Goal: Task Accomplishment & Management: Manage account settings

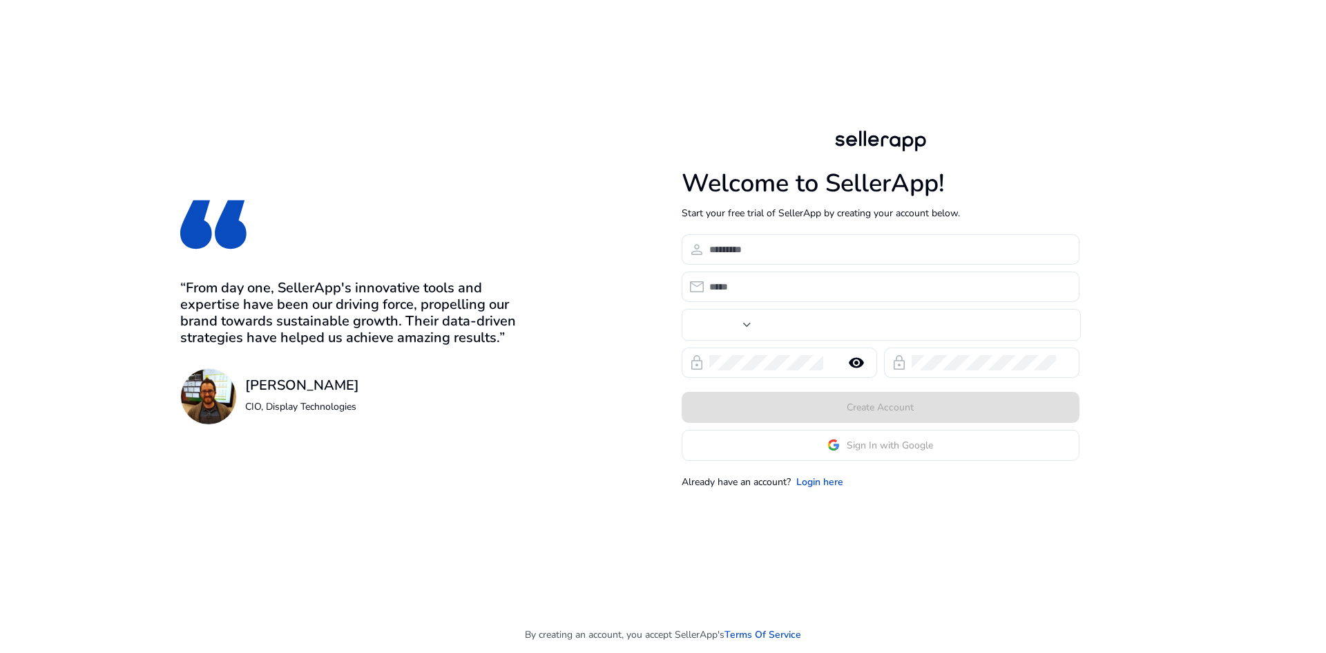
type input "****"
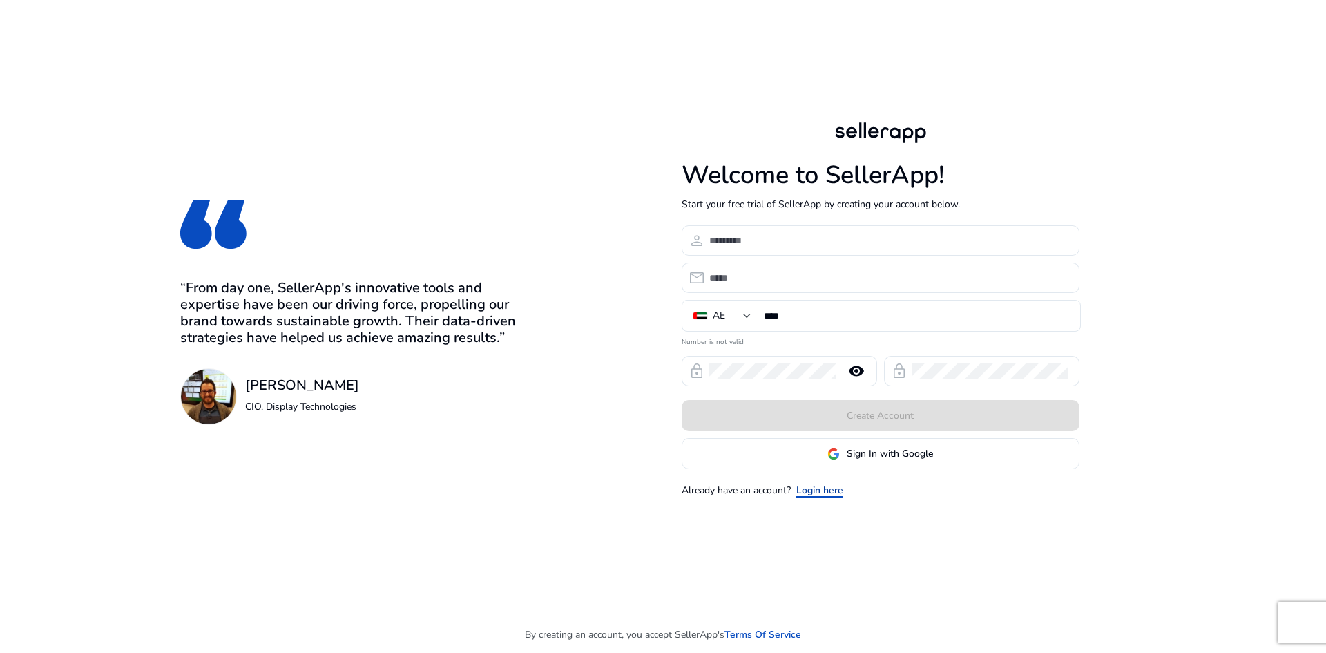
click at [827, 489] on link "Login here" at bounding box center [819, 490] width 47 height 15
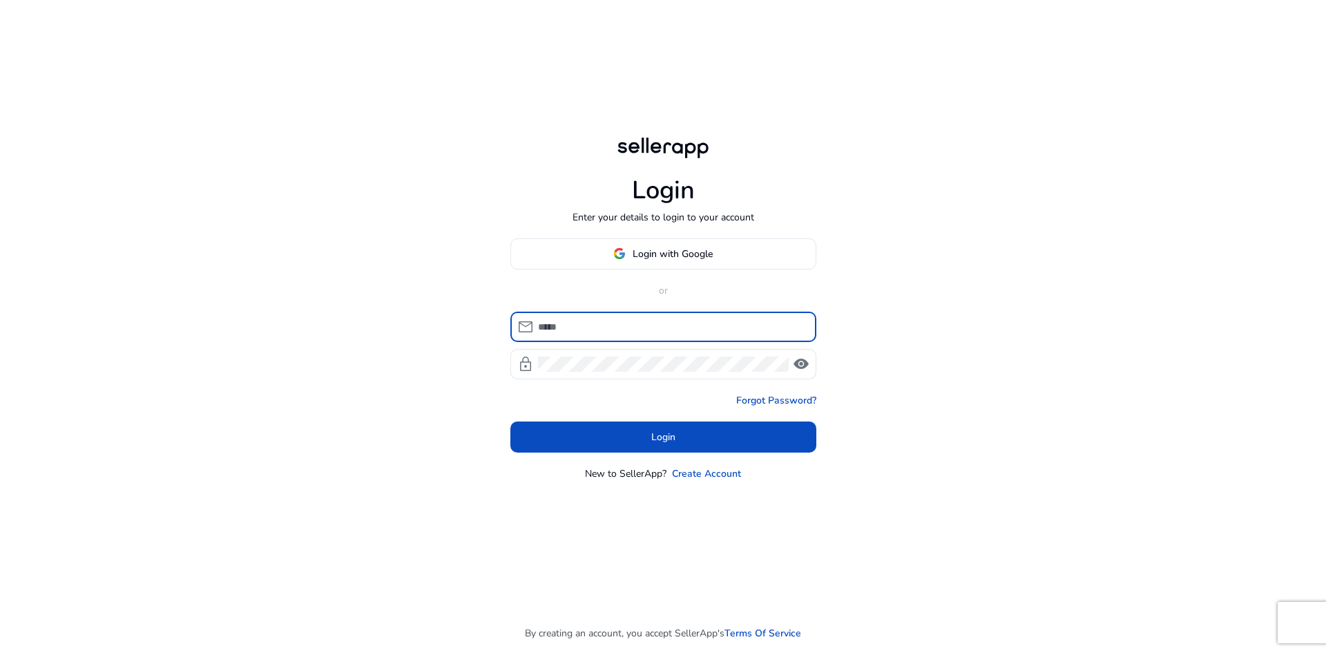
click at [658, 269] on div "Login with Google or mail lock visibility Forgot Password? Login New to SellerA…" at bounding box center [663, 359] width 306 height 242
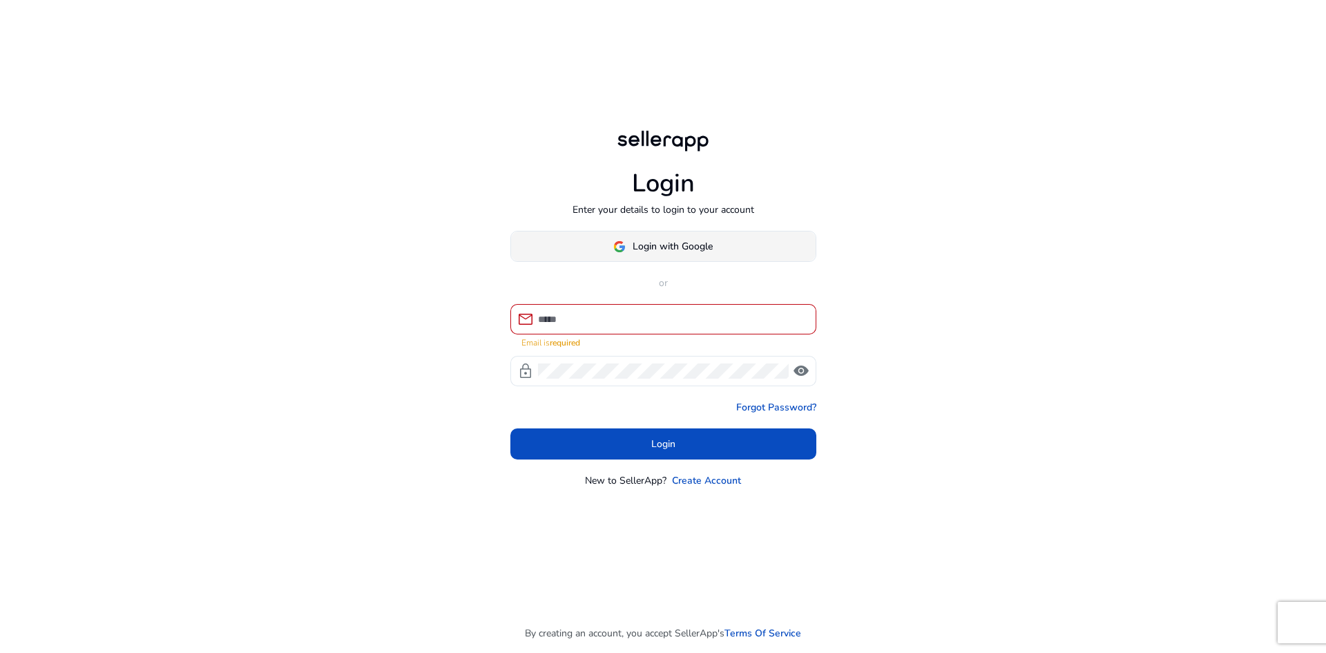
click at [664, 251] on span "Login with Google" at bounding box center [673, 246] width 80 height 15
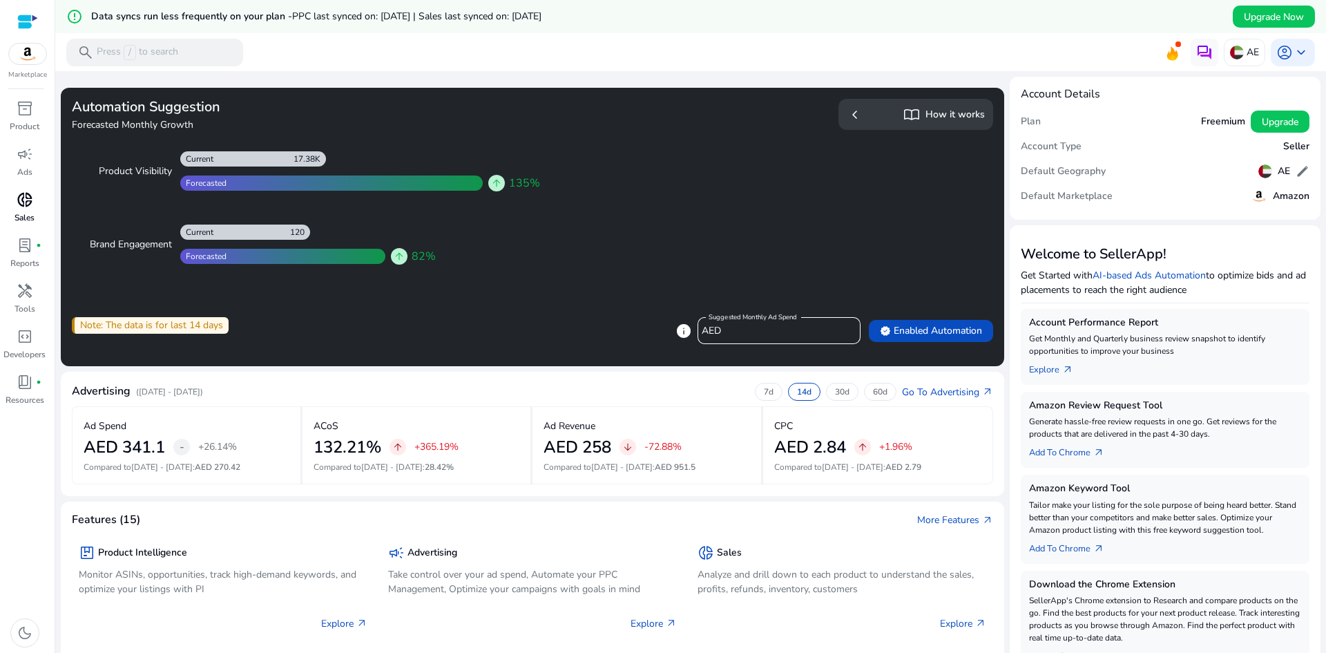
click at [31, 211] on p "Sales" at bounding box center [25, 217] width 20 height 12
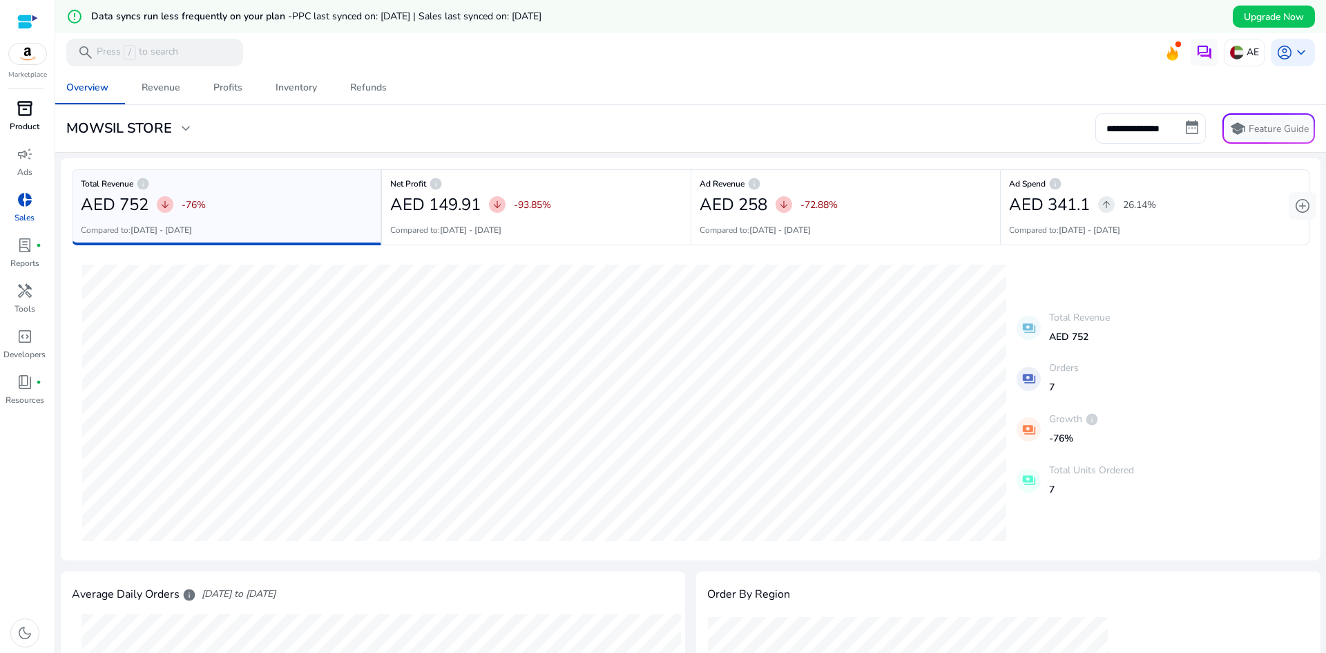
click at [37, 115] on div "inventory_2" at bounding box center [25, 108] width 39 height 22
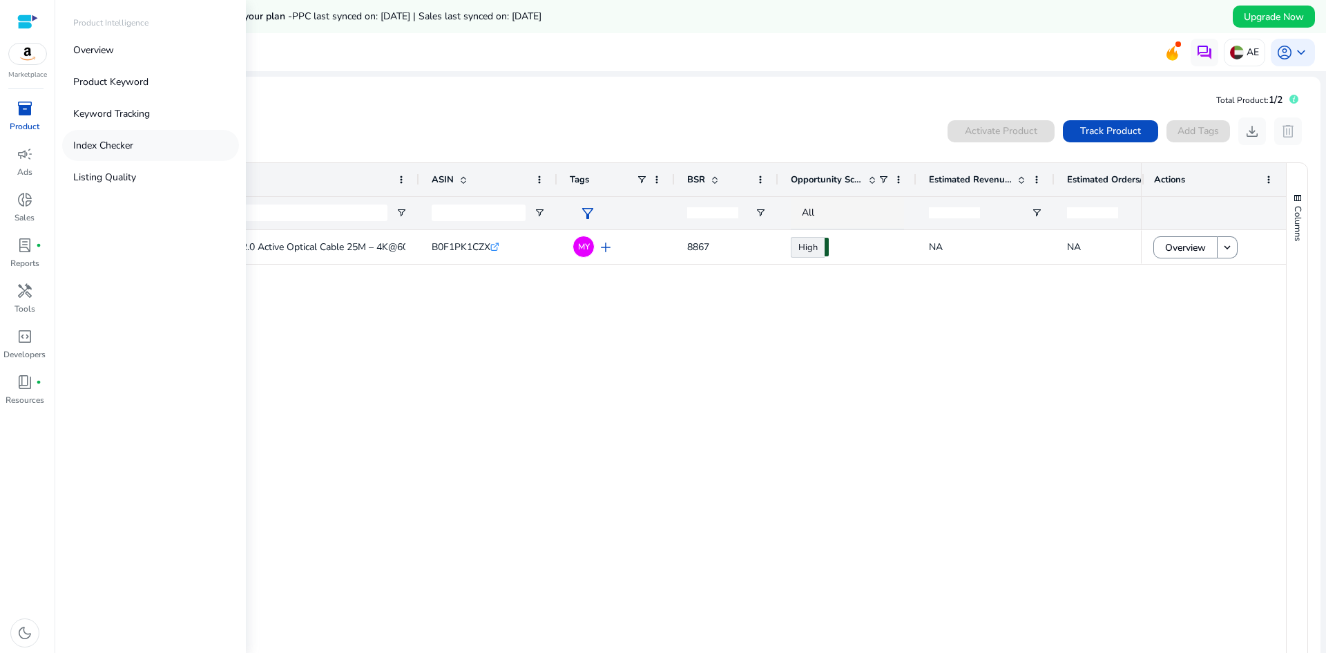
click at [187, 139] on link "Index Checker" at bounding box center [150, 145] width 177 height 31
drag, startPoint x: 187, startPoint y: 86, endPoint x: 195, endPoint y: 87, distance: 7.7
click at [195, 87] on link "Insights chevron_right" at bounding box center [150, 81] width 177 height 31
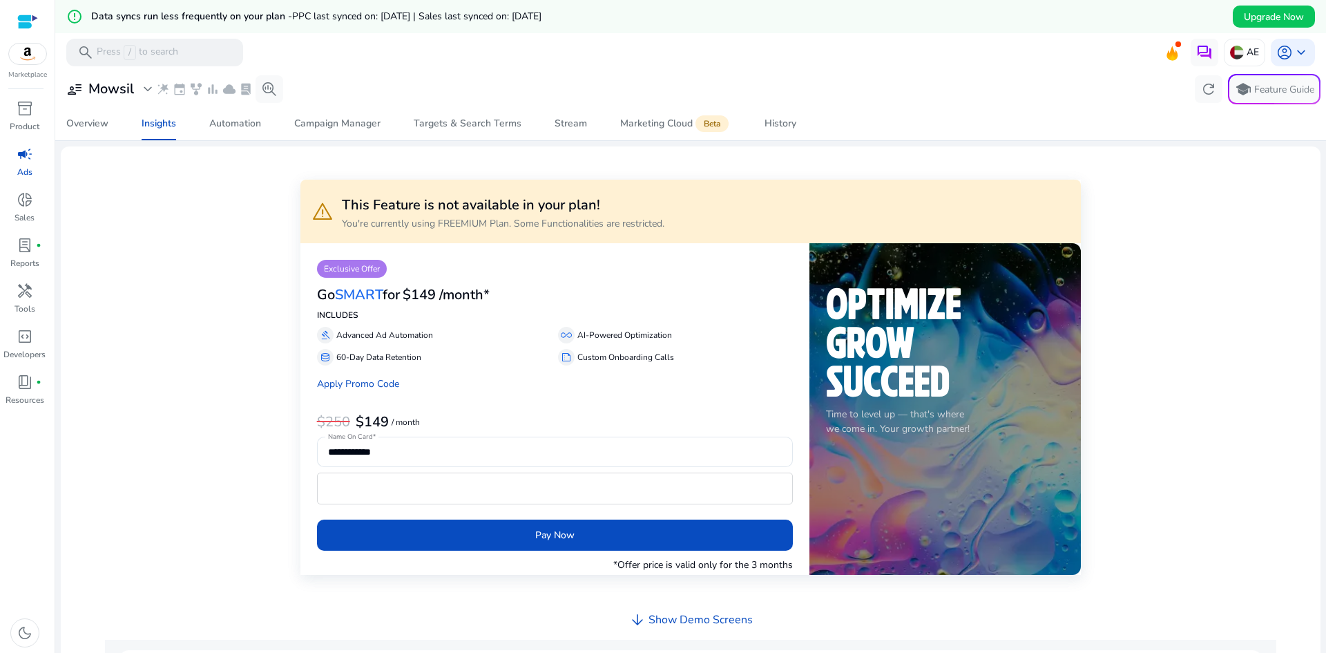
click at [26, 18] on div at bounding box center [27, 22] width 21 height 16
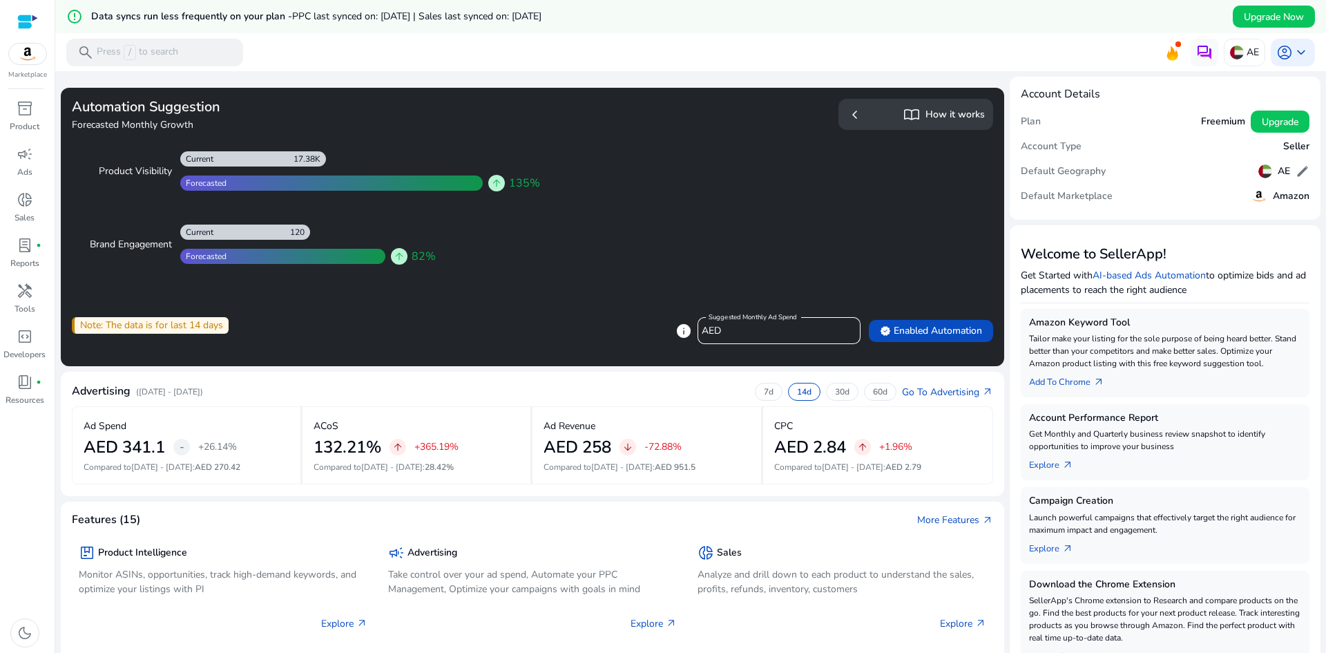
click at [440, 192] on div "Product Visibility 17.38K Current Forecasted arrow_upward 135% Brand Engagement…" at bounding box center [305, 207] width 444 height 113
click at [903, 117] on span "import_contacts" at bounding box center [911, 114] width 17 height 17
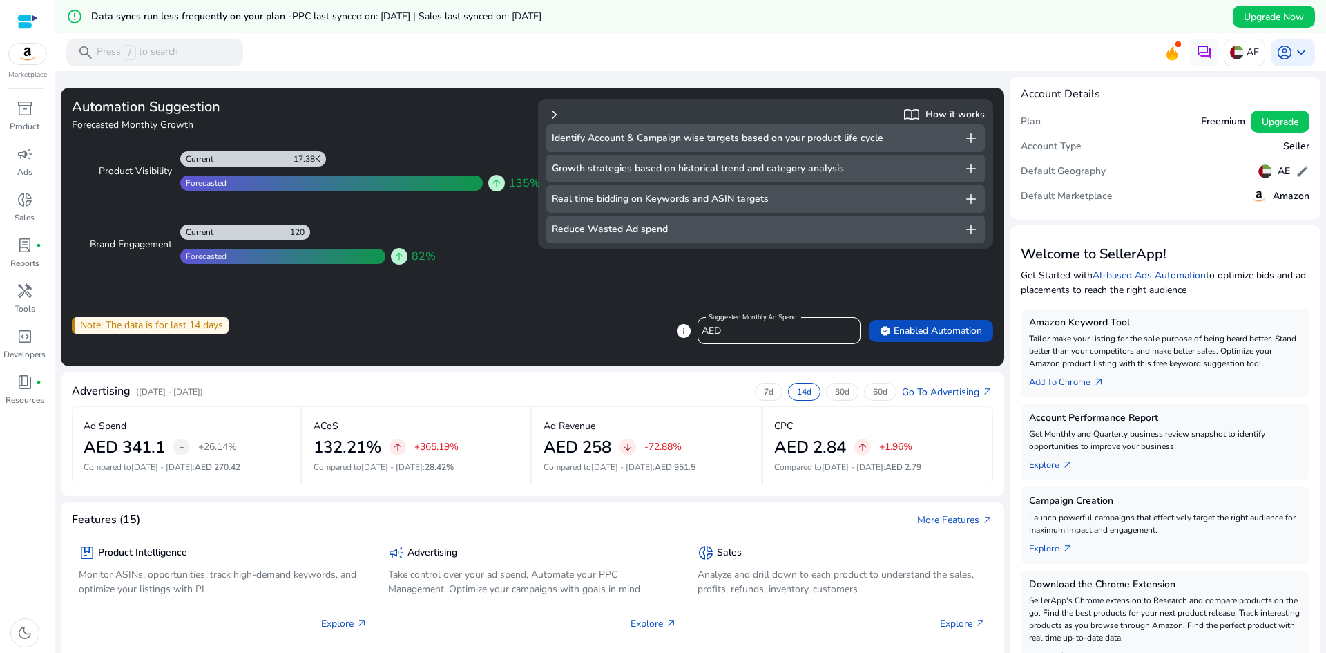
click at [570, 283] on app-sa-how-it-works-cta "chevron_right import_contacts How it works Identify Account & Campaign wise tar…" at bounding box center [765, 202] width 455 height 207
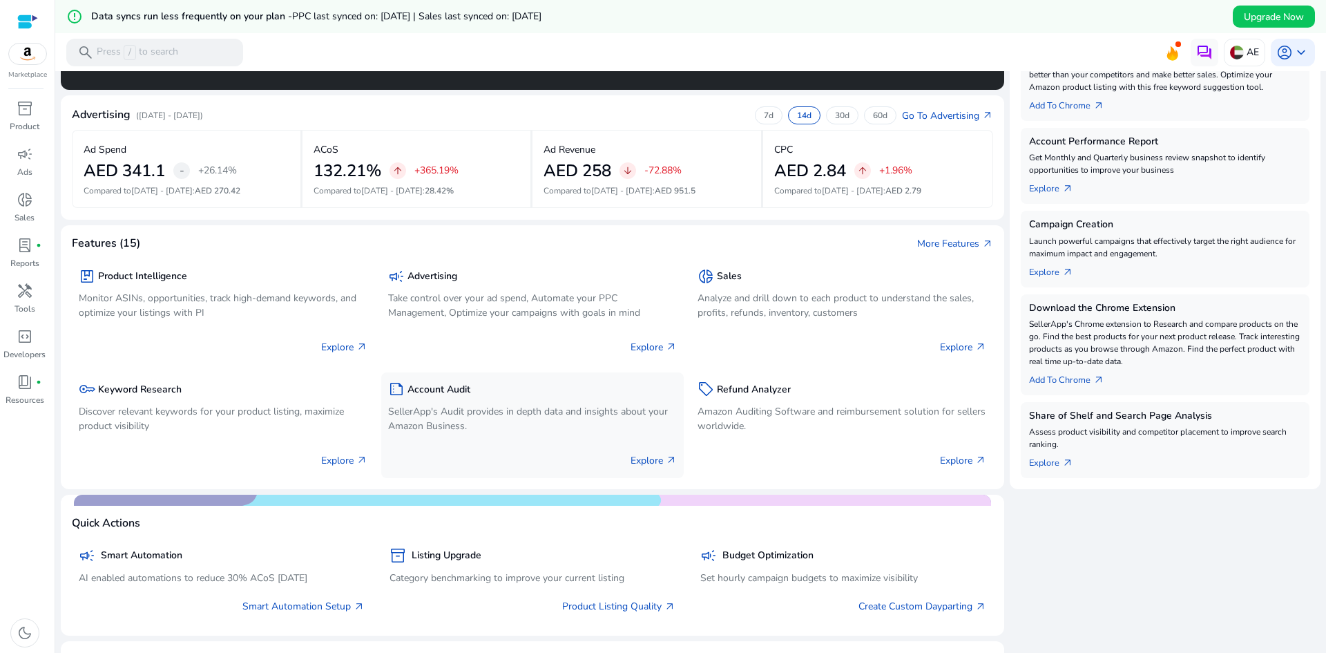
scroll to position [553, 0]
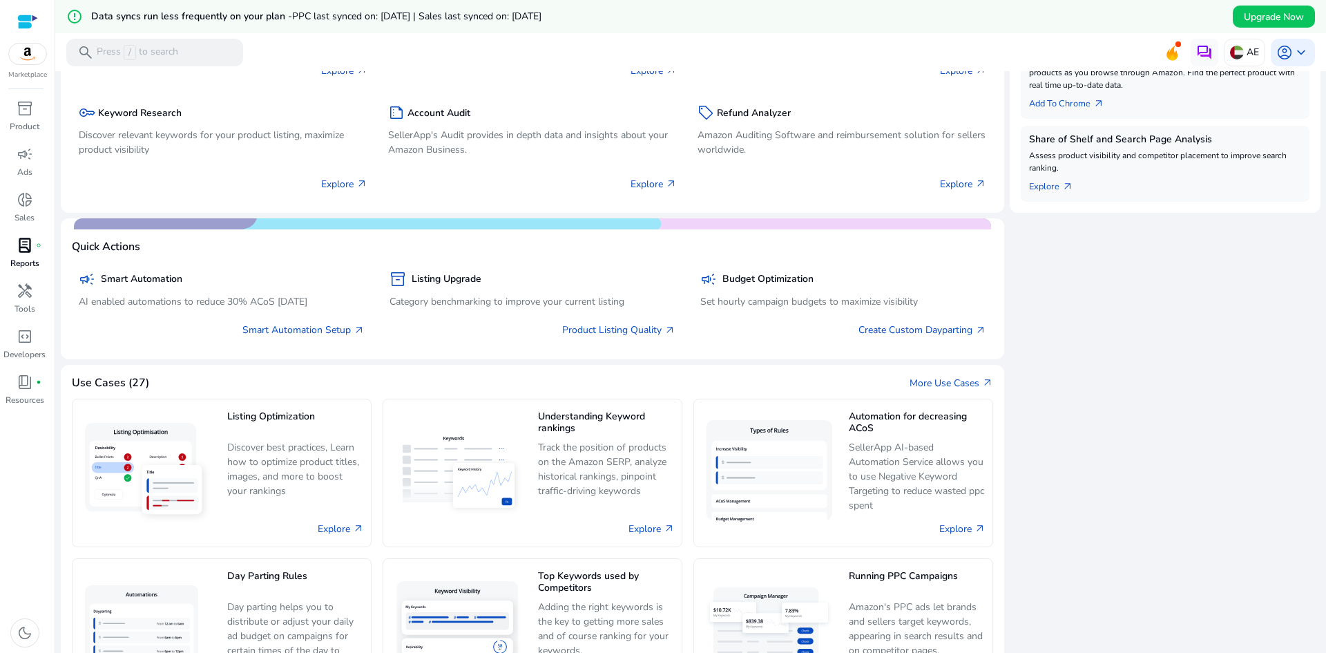
click at [28, 260] on p "Reports" at bounding box center [24, 263] width 29 height 12
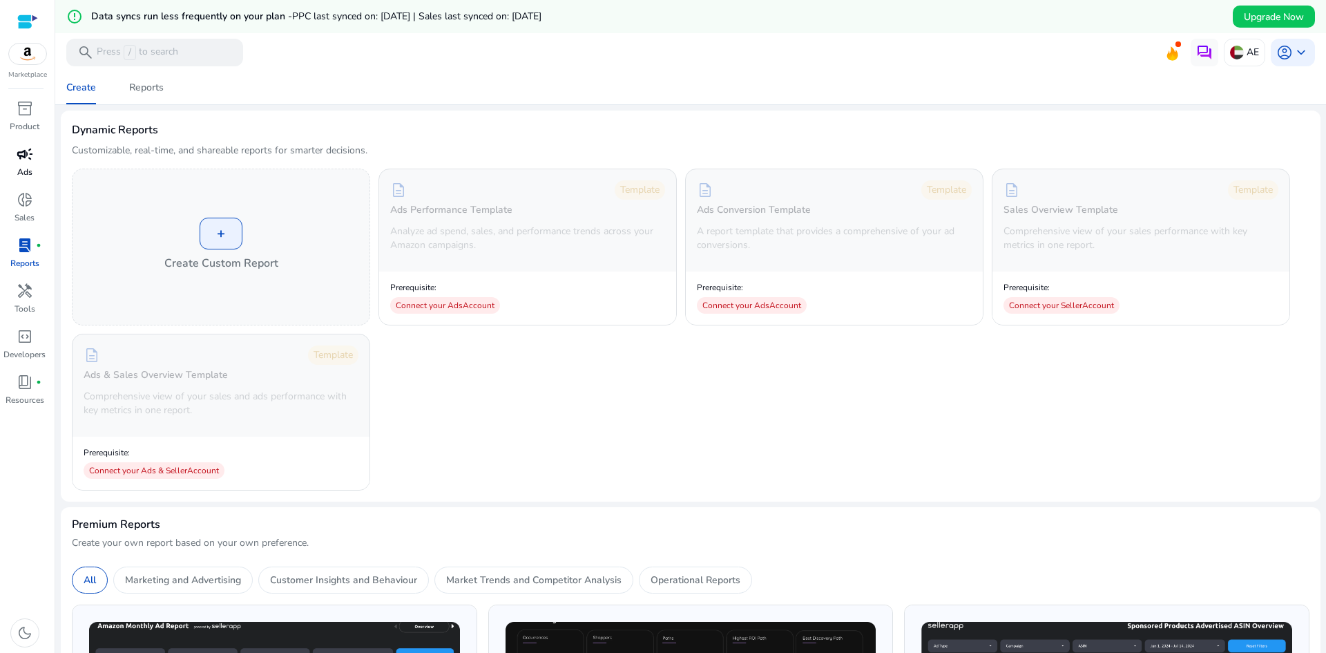
click at [41, 162] on div "campaign" at bounding box center [25, 154] width 39 height 22
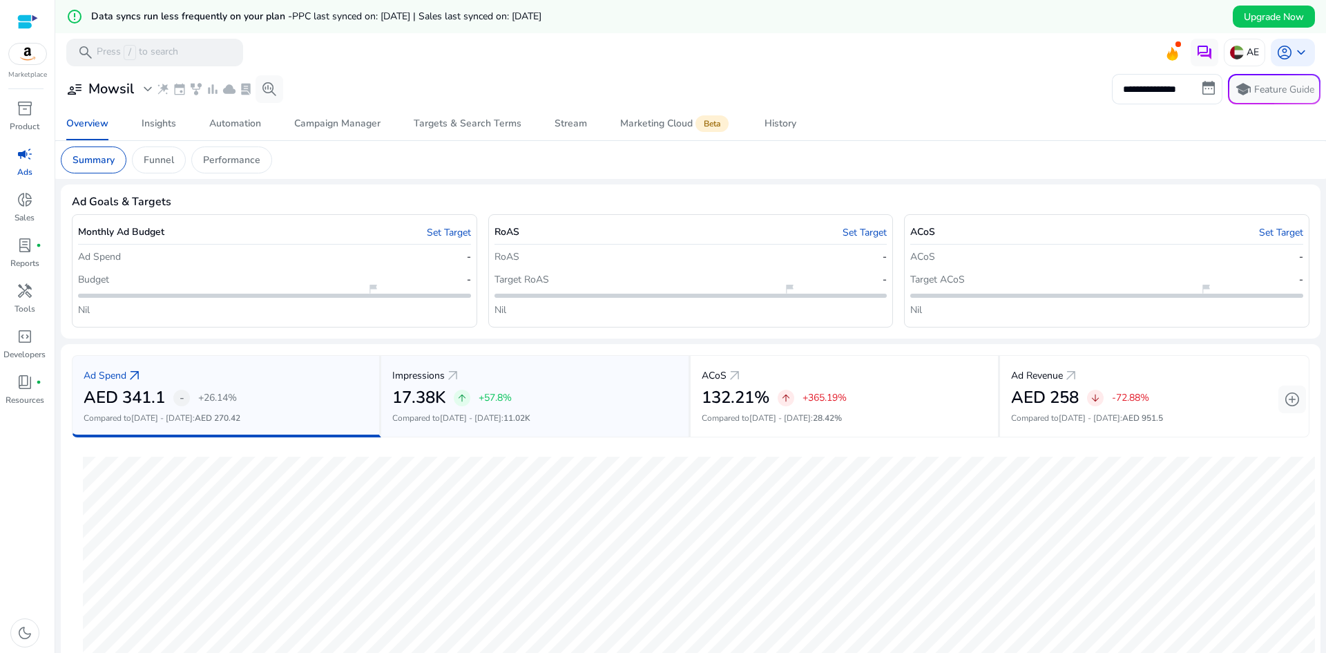
click at [596, 396] on div "17.38K arrow_upward +57.8%" at bounding box center [534, 397] width 285 height 20
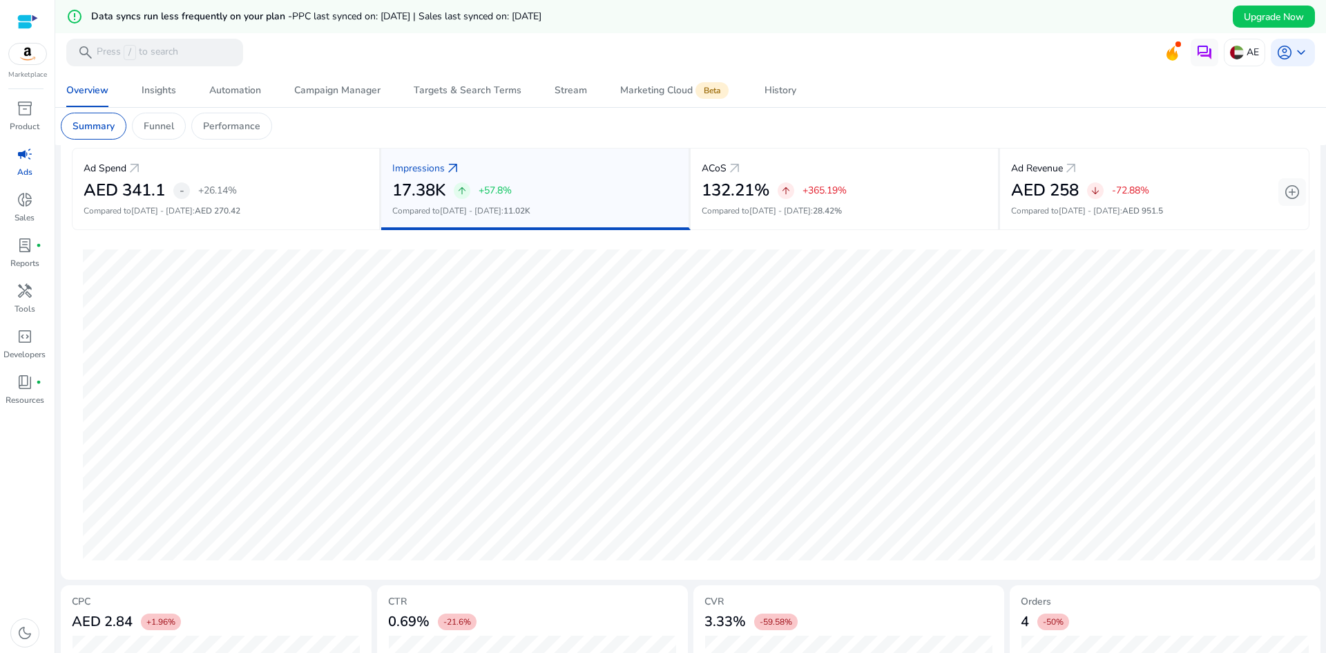
scroll to position [327, 0]
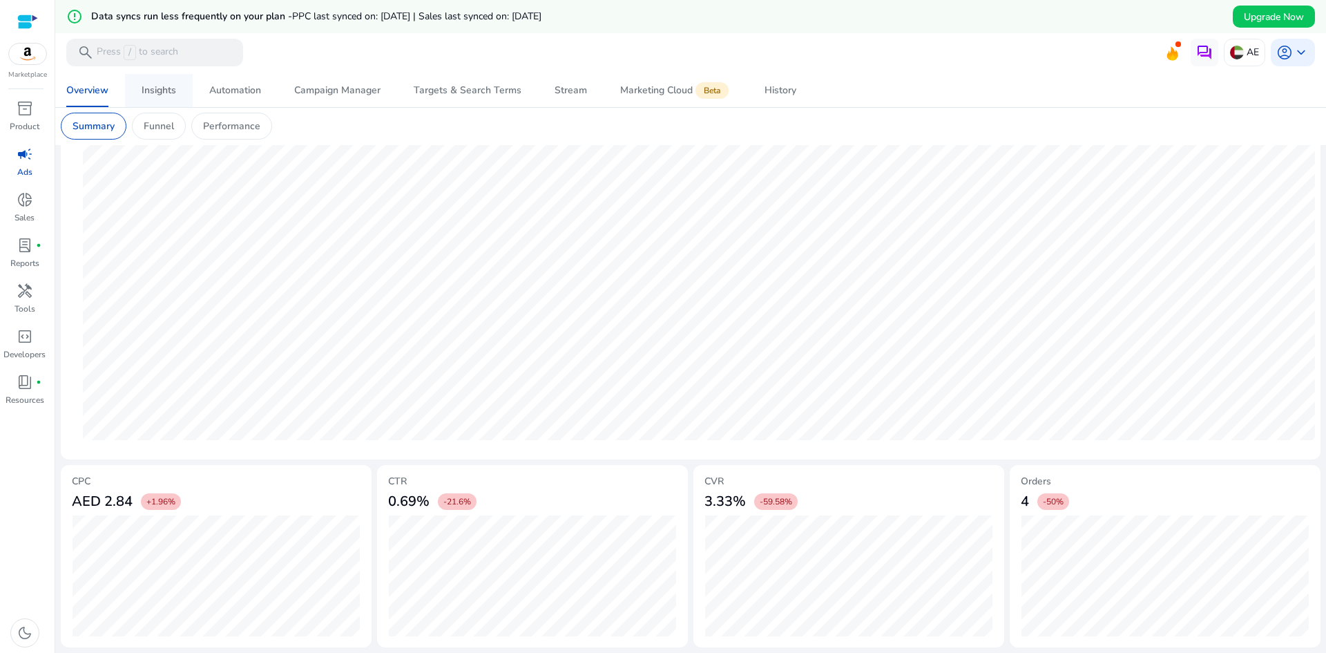
click at [174, 90] on div "Insights" at bounding box center [159, 91] width 35 height 10
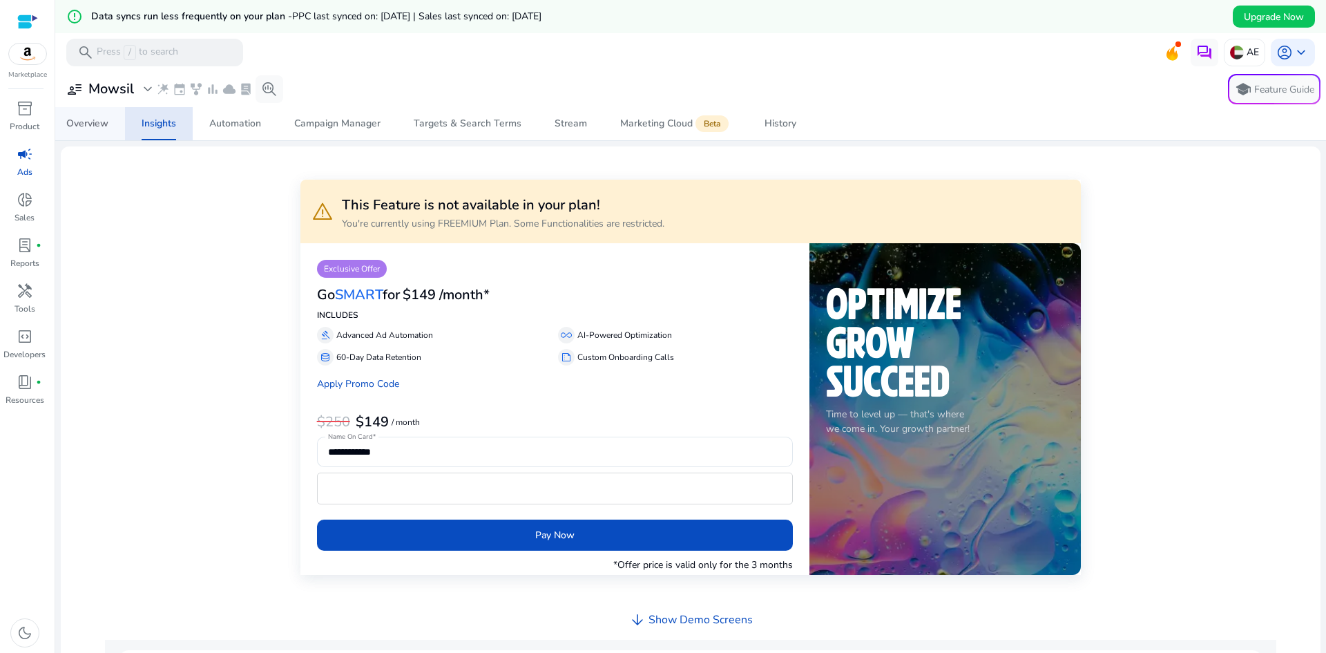
click at [90, 130] on span "Overview" at bounding box center [87, 123] width 42 height 33
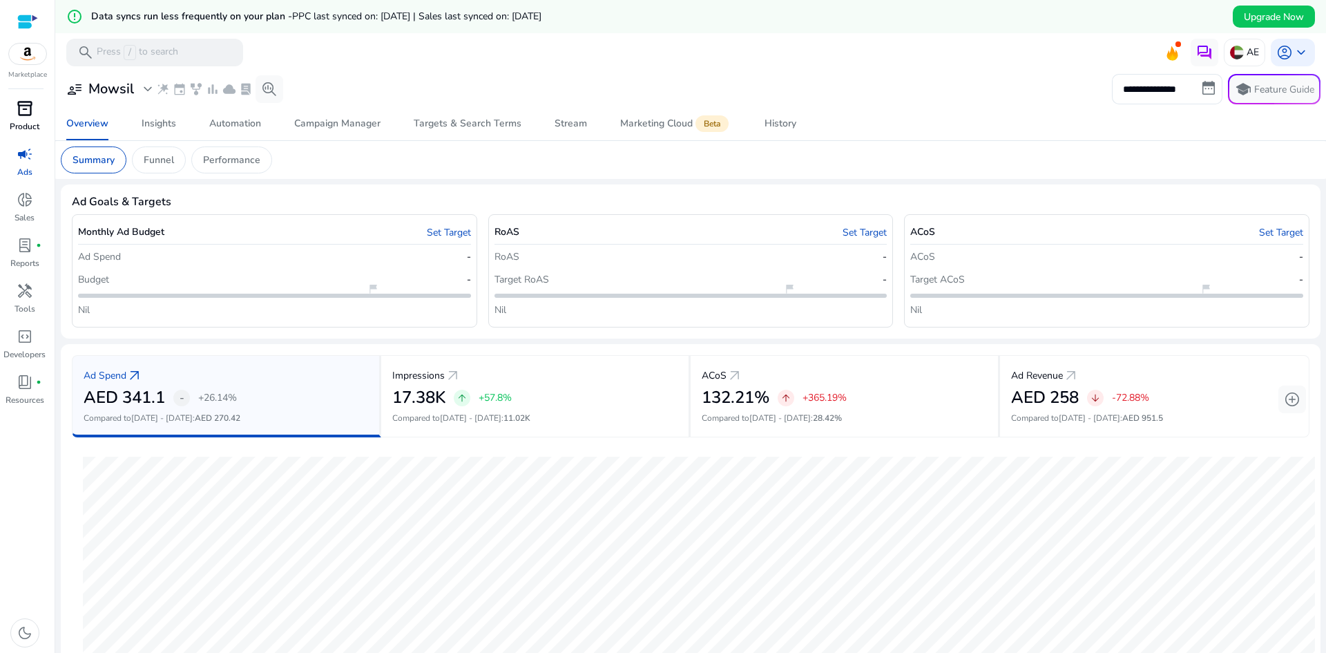
click at [23, 118] on div "inventory_2" at bounding box center [25, 108] width 39 height 22
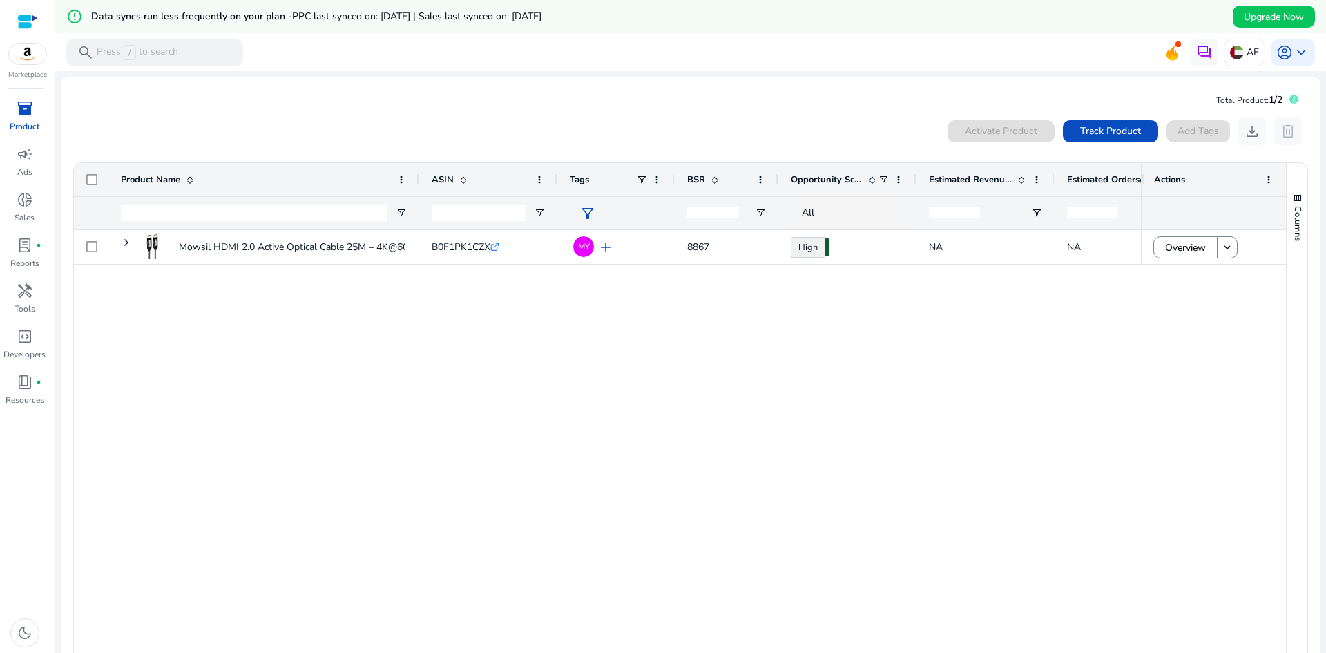
click at [31, 17] on div at bounding box center [27, 22] width 21 height 16
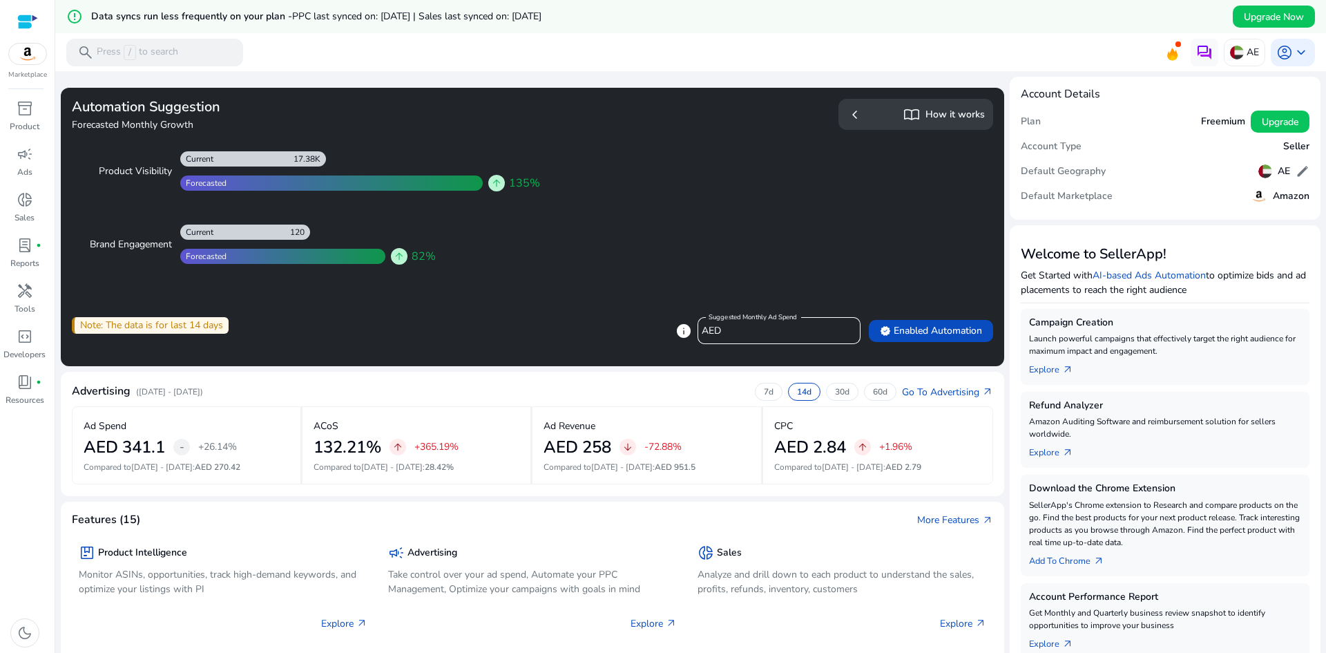
click at [491, 185] on span "arrow_upward" at bounding box center [496, 183] width 11 height 11
click at [375, 177] on div at bounding box center [331, 182] width 303 height 15
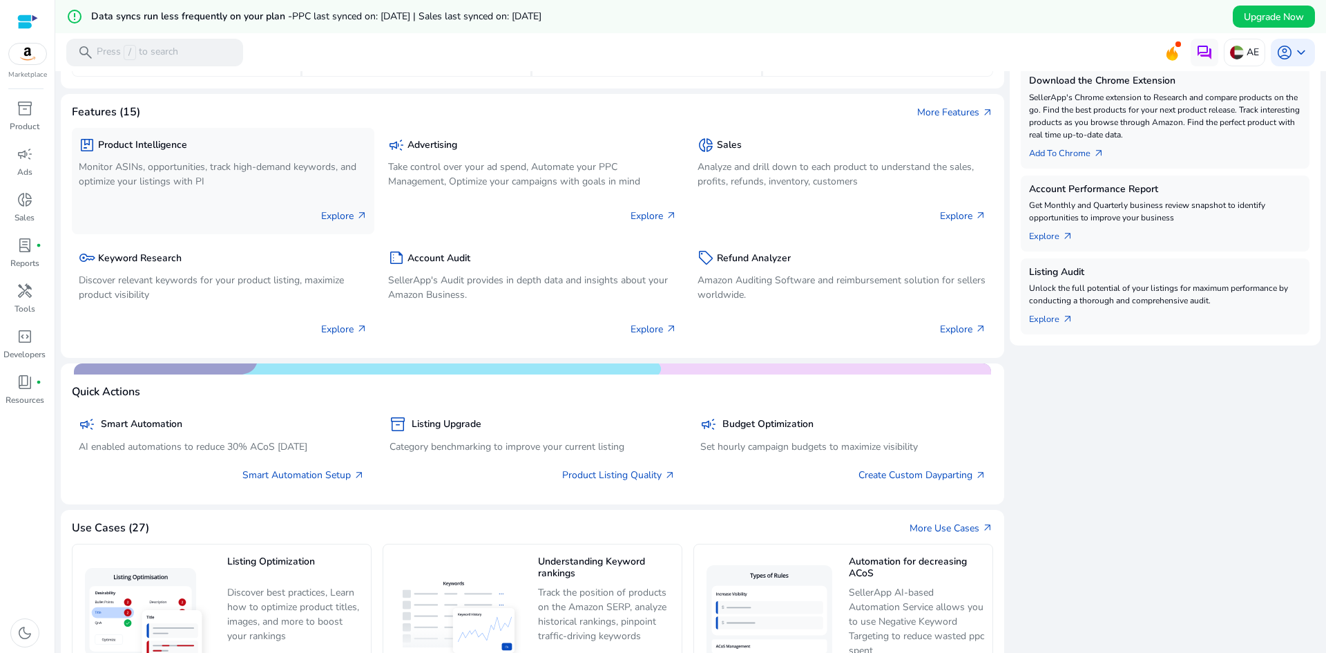
scroll to position [414, 0]
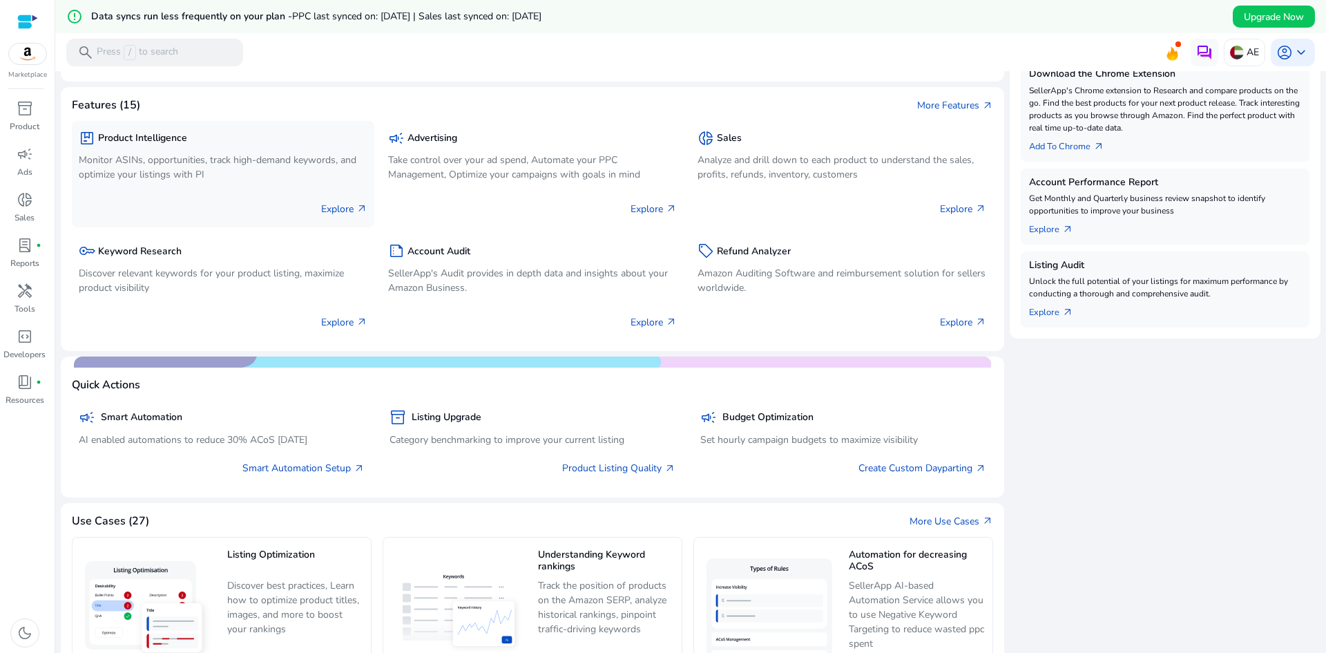
click at [351, 209] on p "Explore arrow_outward" at bounding box center [344, 209] width 46 height 15
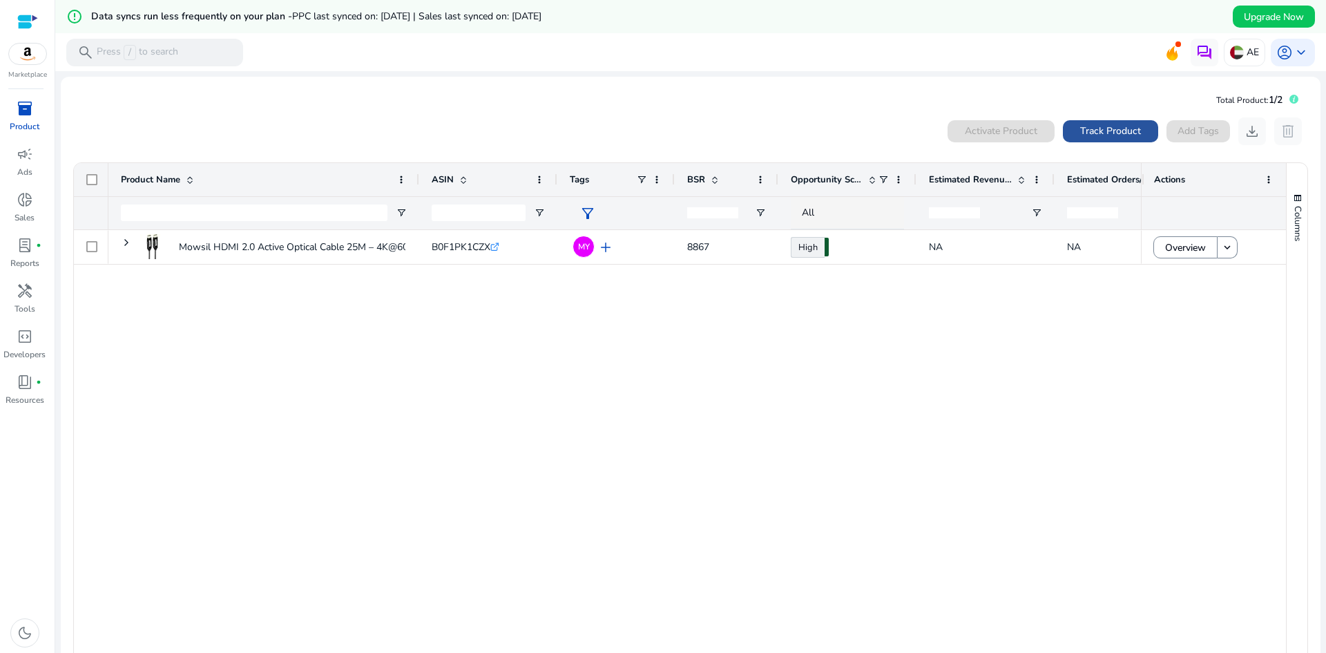
click at [1118, 130] on span "Track Product" at bounding box center [1110, 131] width 61 height 15
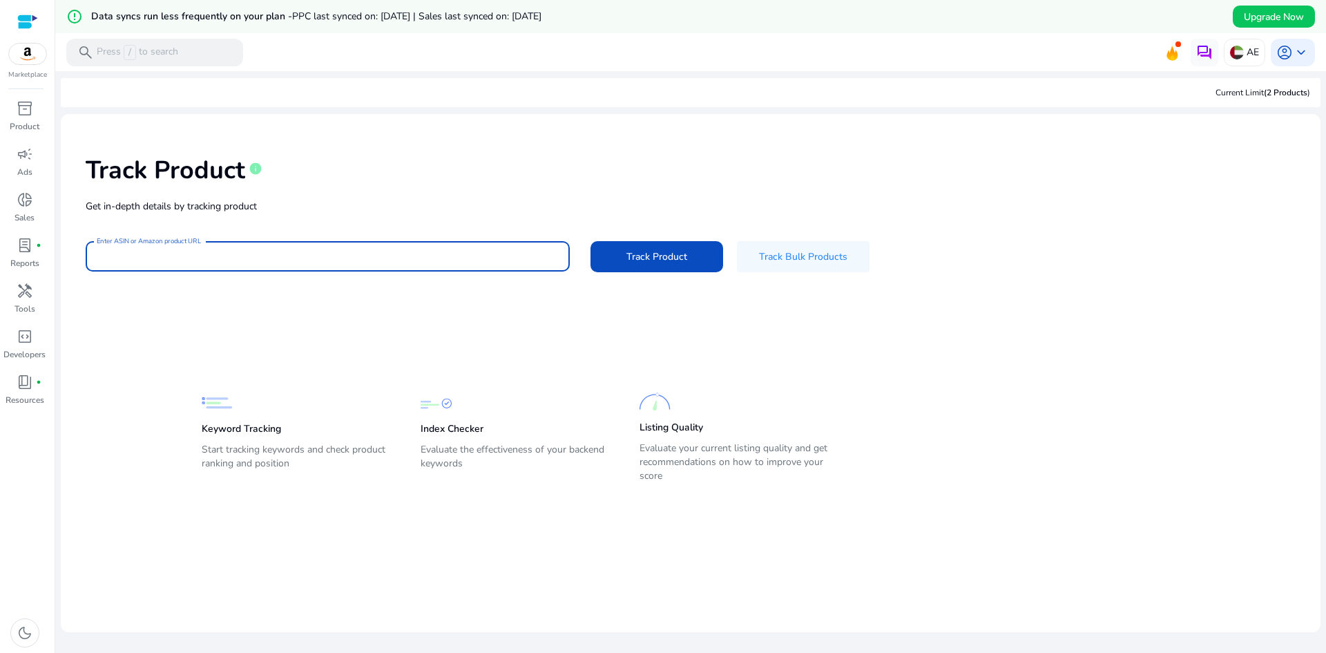
click at [439, 263] on input "Enter ASIN or Amazon product URL" at bounding box center [328, 256] width 462 height 15
click at [836, 263] on span "Track Bulk Products" at bounding box center [803, 256] width 88 height 15
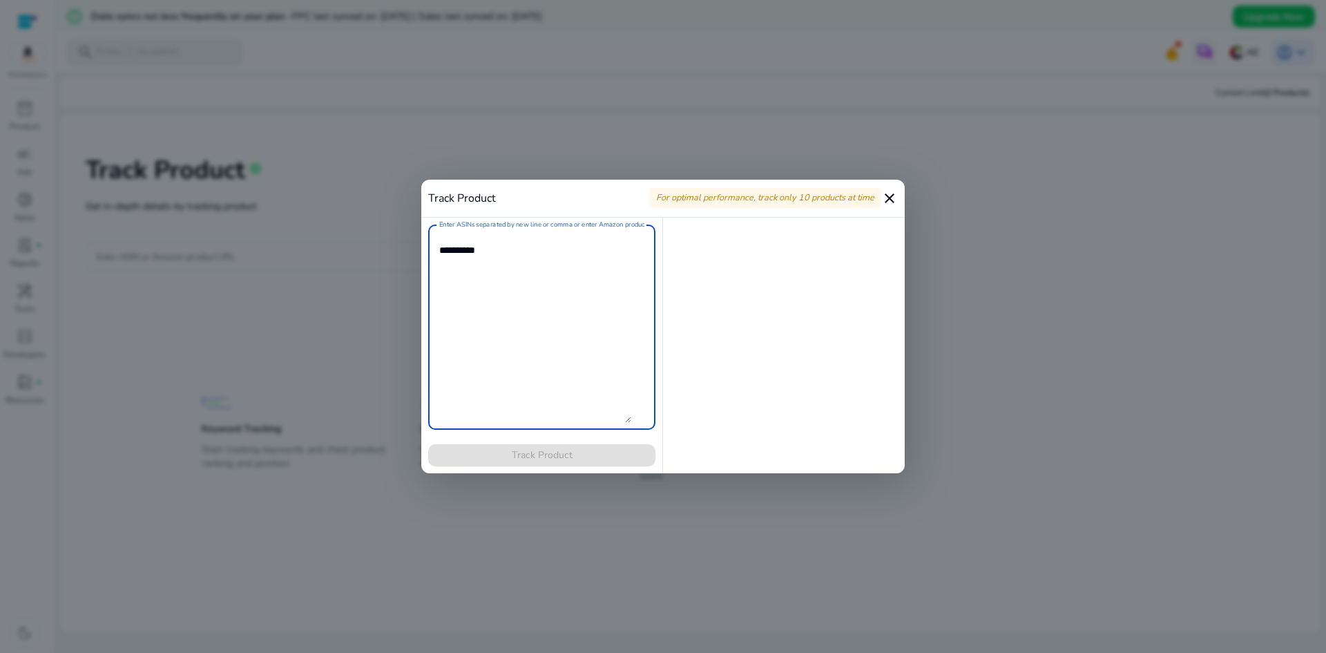
click at [887, 190] on mat-icon "close" at bounding box center [889, 198] width 17 height 17
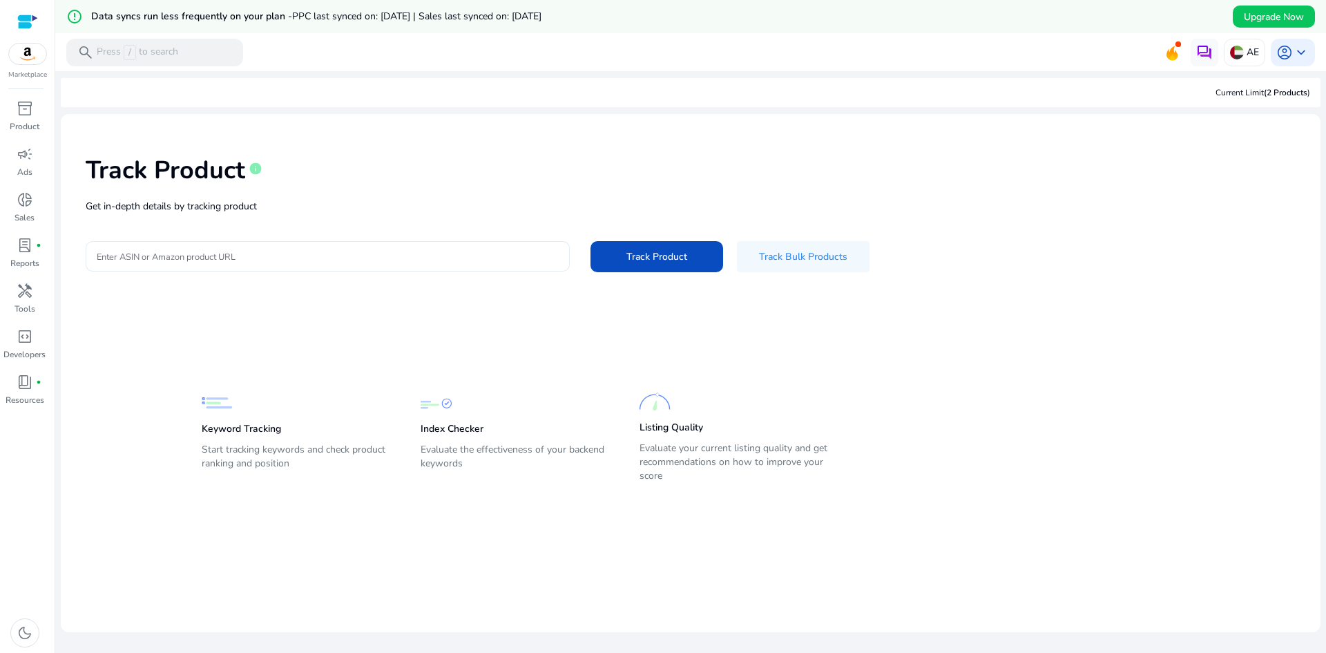
click at [207, 241] on div "Track Product info Get in-depth details by tracking product Enter ASIN or Amazo…" at bounding box center [691, 212] width 1238 height 175
click at [207, 243] on div at bounding box center [328, 256] width 462 height 30
click at [207, 245] on div at bounding box center [328, 256] width 462 height 30
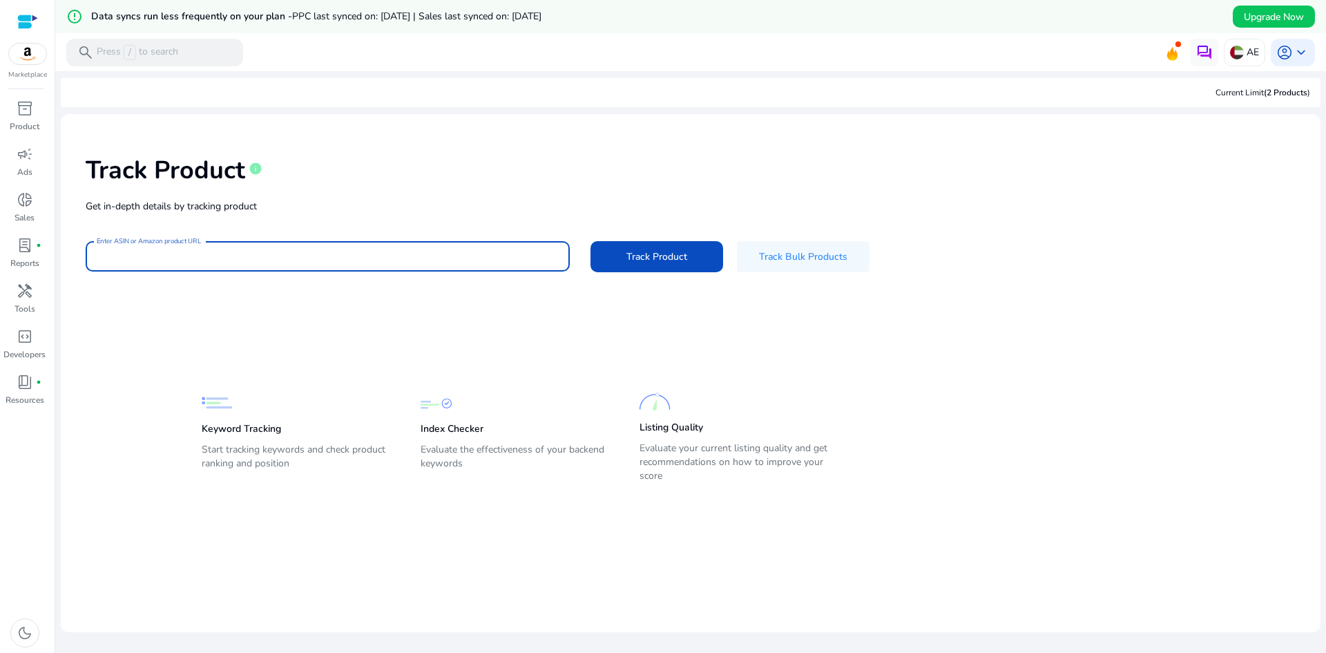
paste input "**********"
type input "**********"
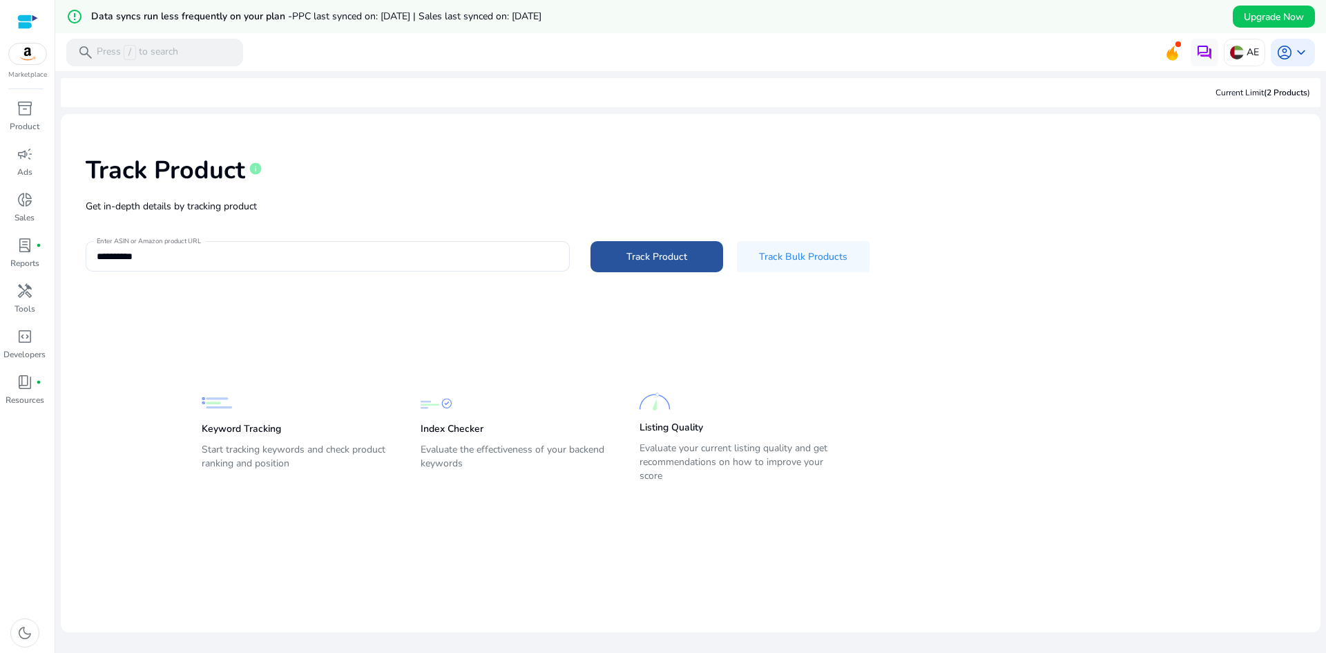
click at [633, 248] on span at bounding box center [657, 256] width 133 height 33
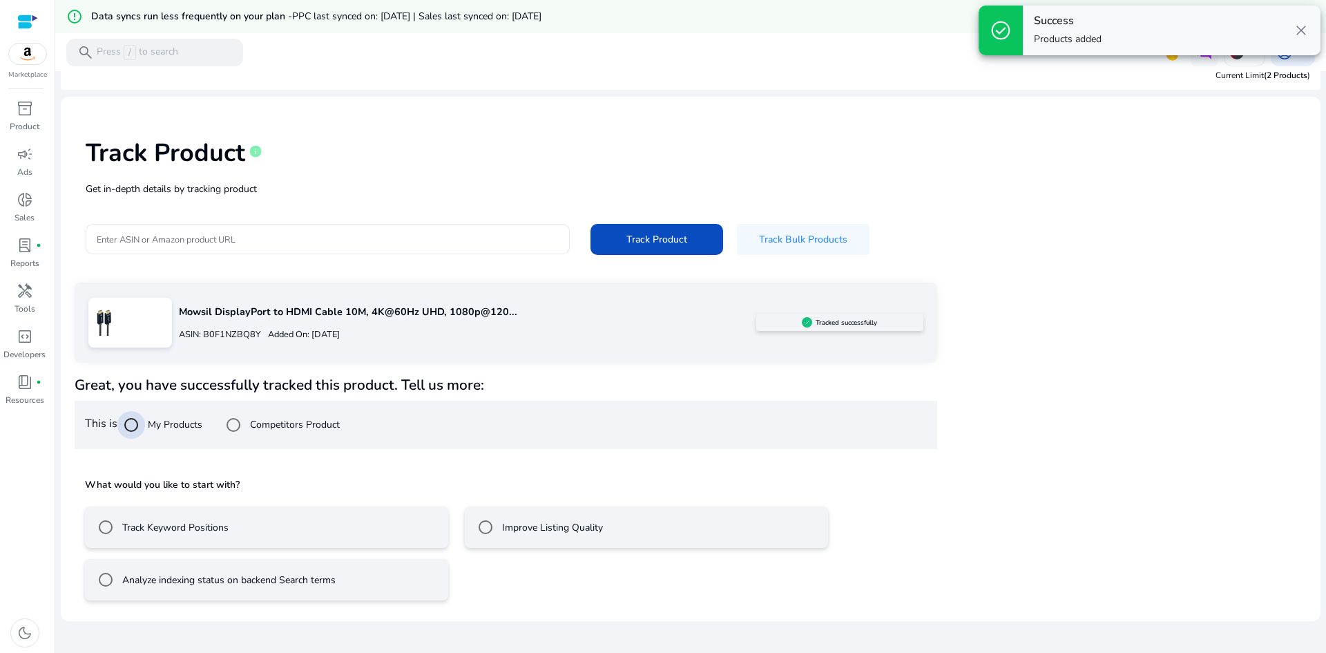
scroll to position [33, 0]
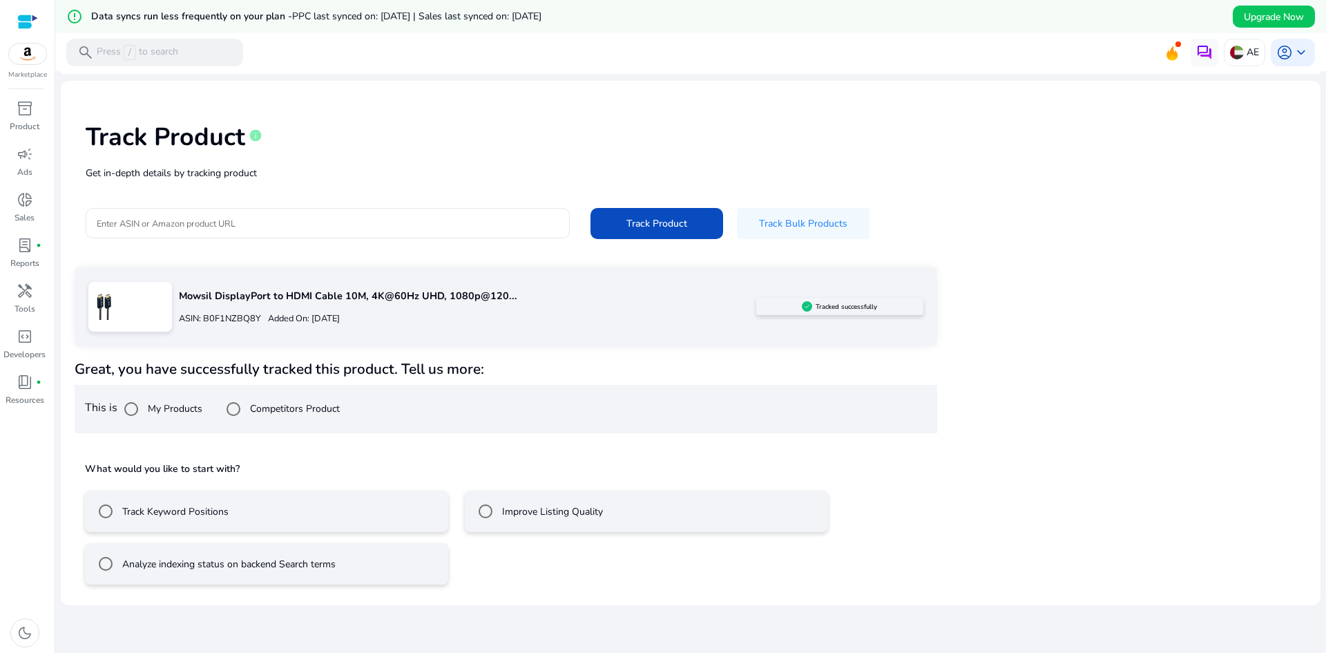
click at [382, 515] on mat-radio-button "Track Keyword Positions" at bounding box center [266, 510] width 363 height 41
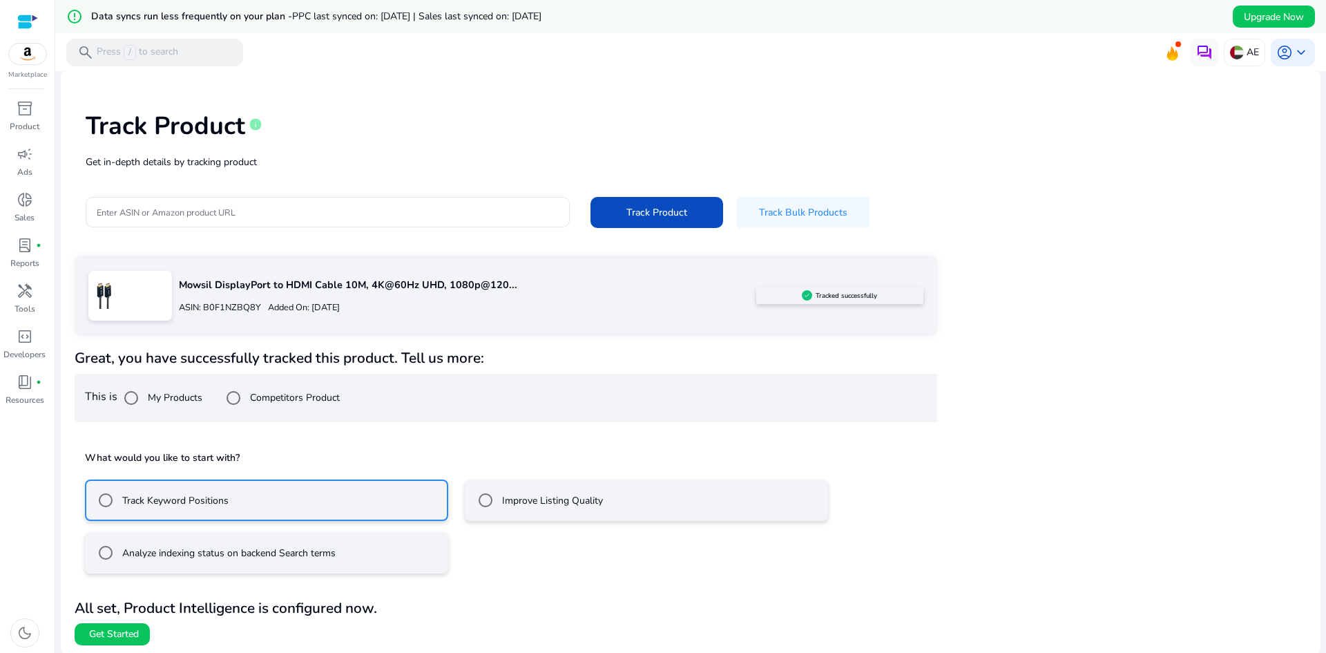
scroll to position [47, 0]
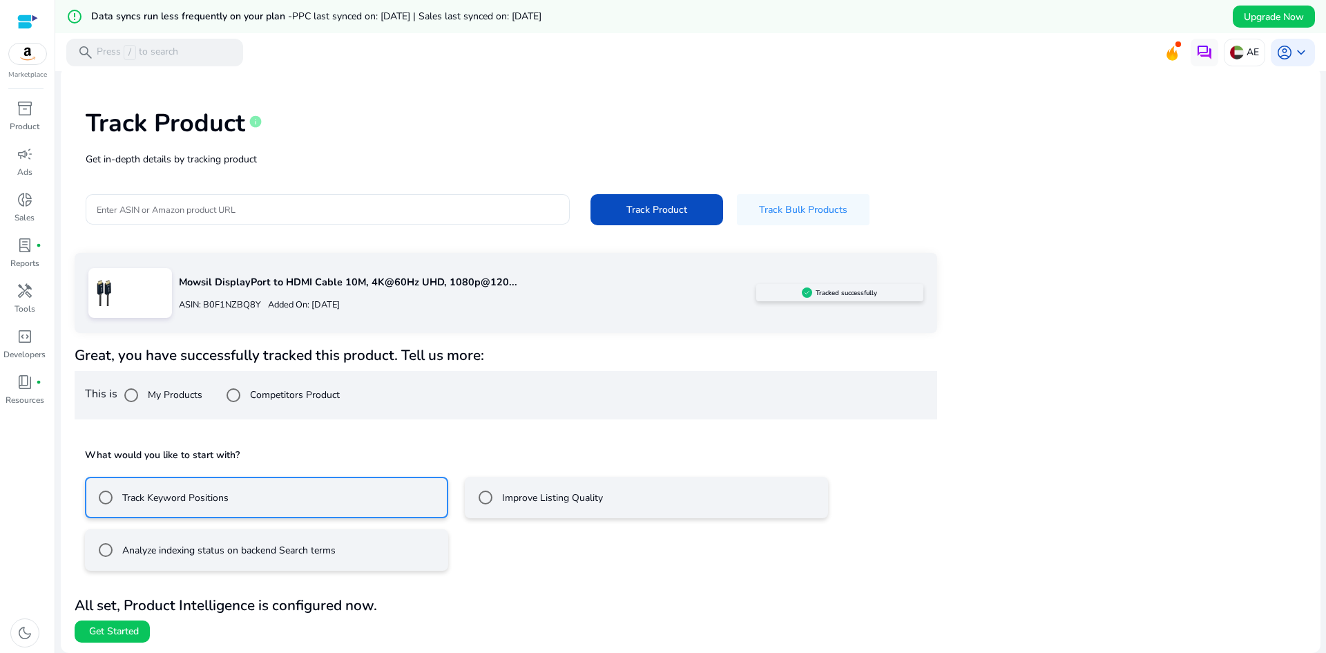
click at [526, 499] on label "Improve Listing Quality" at bounding box center [551, 497] width 104 height 15
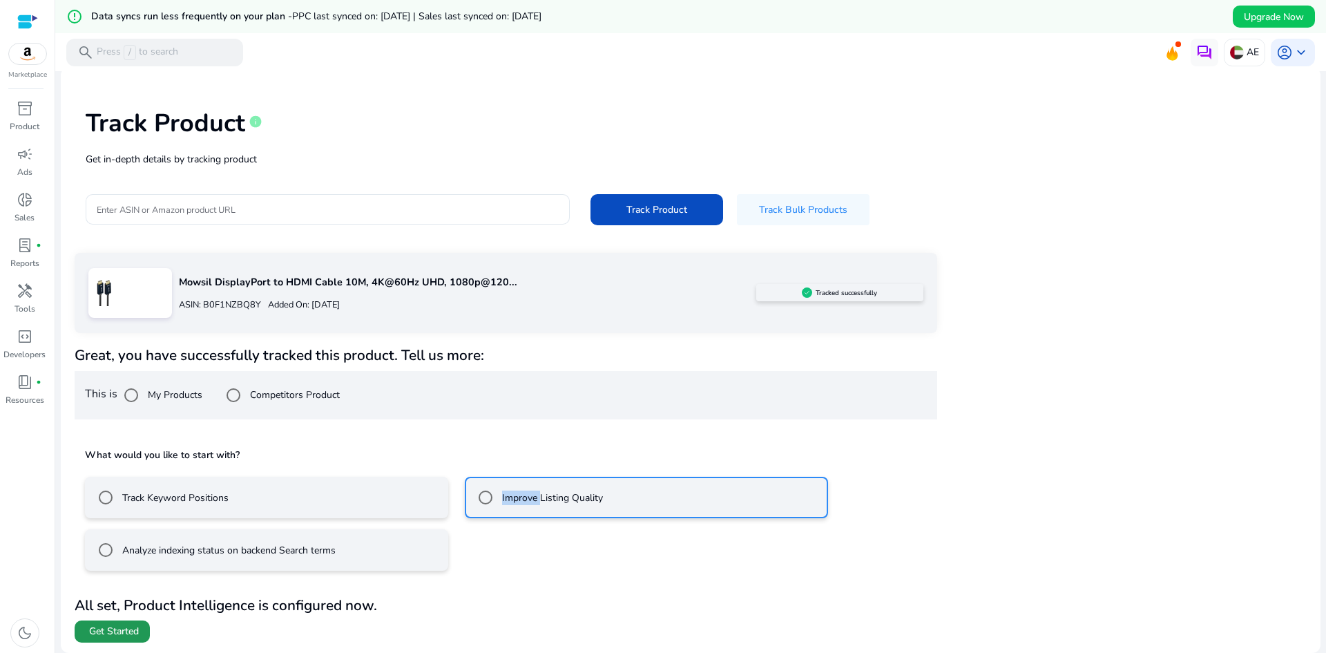
click at [130, 628] on span "Get Started" at bounding box center [114, 631] width 50 height 14
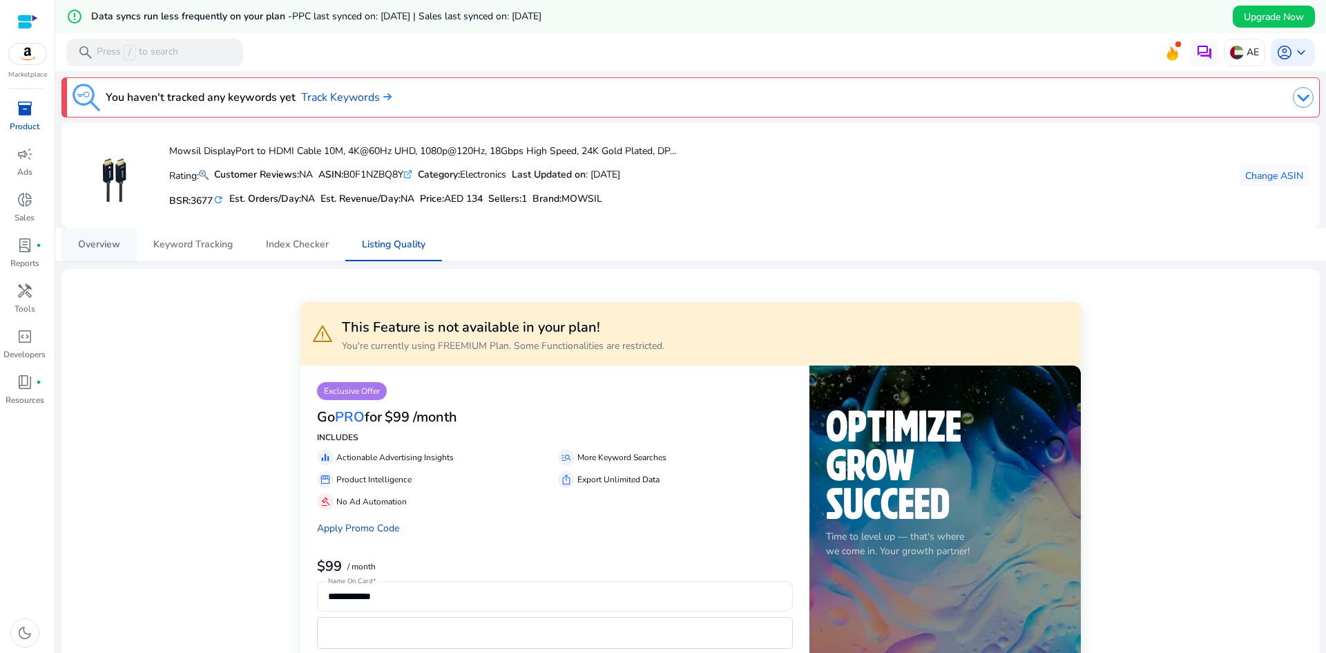
click at [95, 241] on span "Overview" at bounding box center [99, 245] width 42 height 10
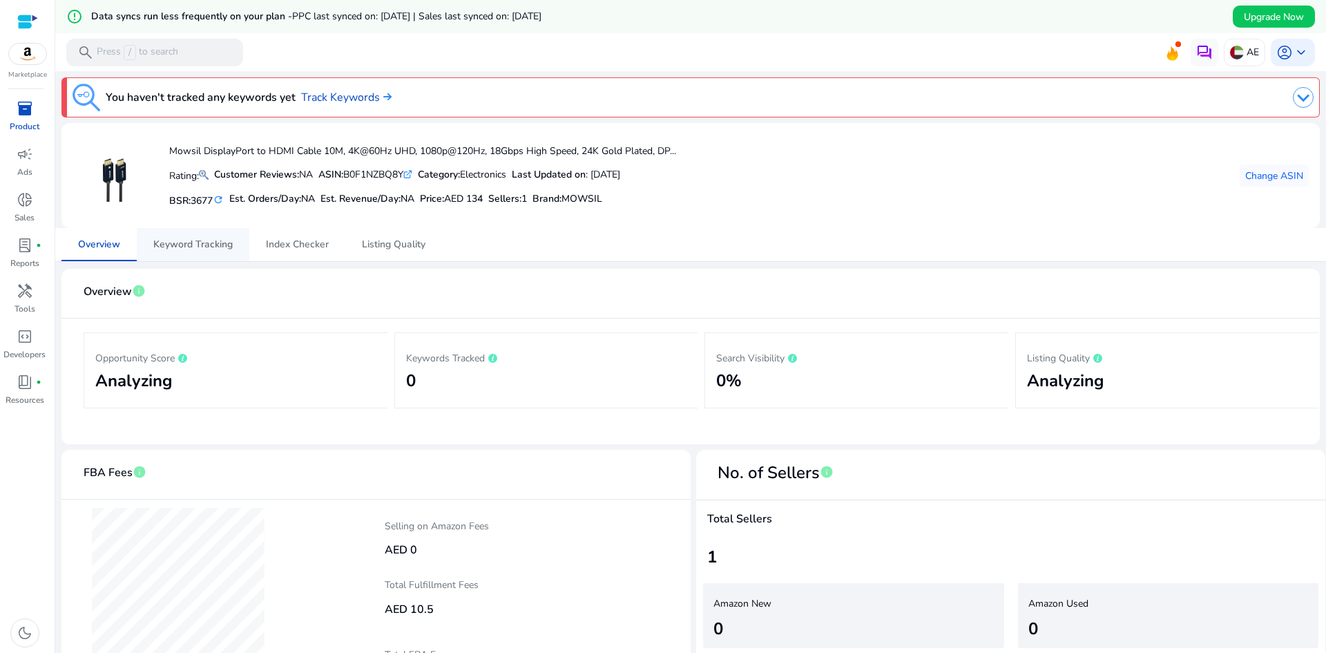
click at [218, 241] on span "Keyword Tracking" at bounding box center [192, 245] width 79 height 10
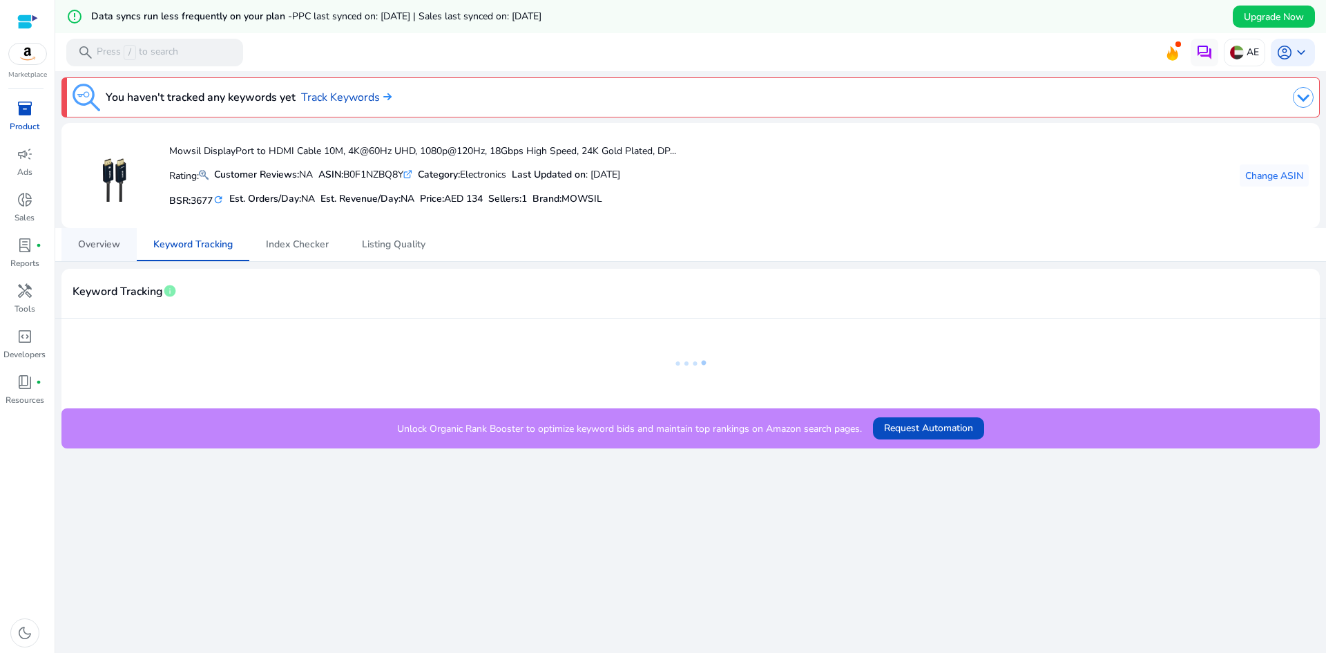
click at [97, 258] on span "Overview" at bounding box center [99, 244] width 42 height 33
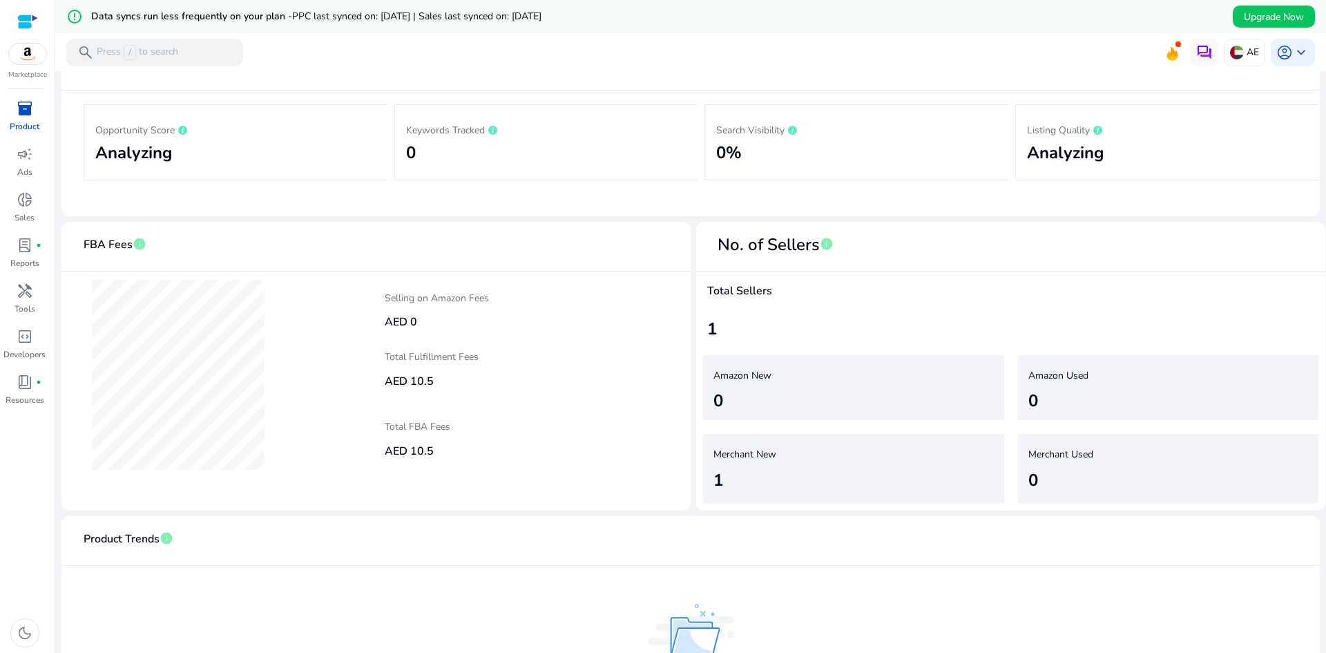
scroll to position [145, 0]
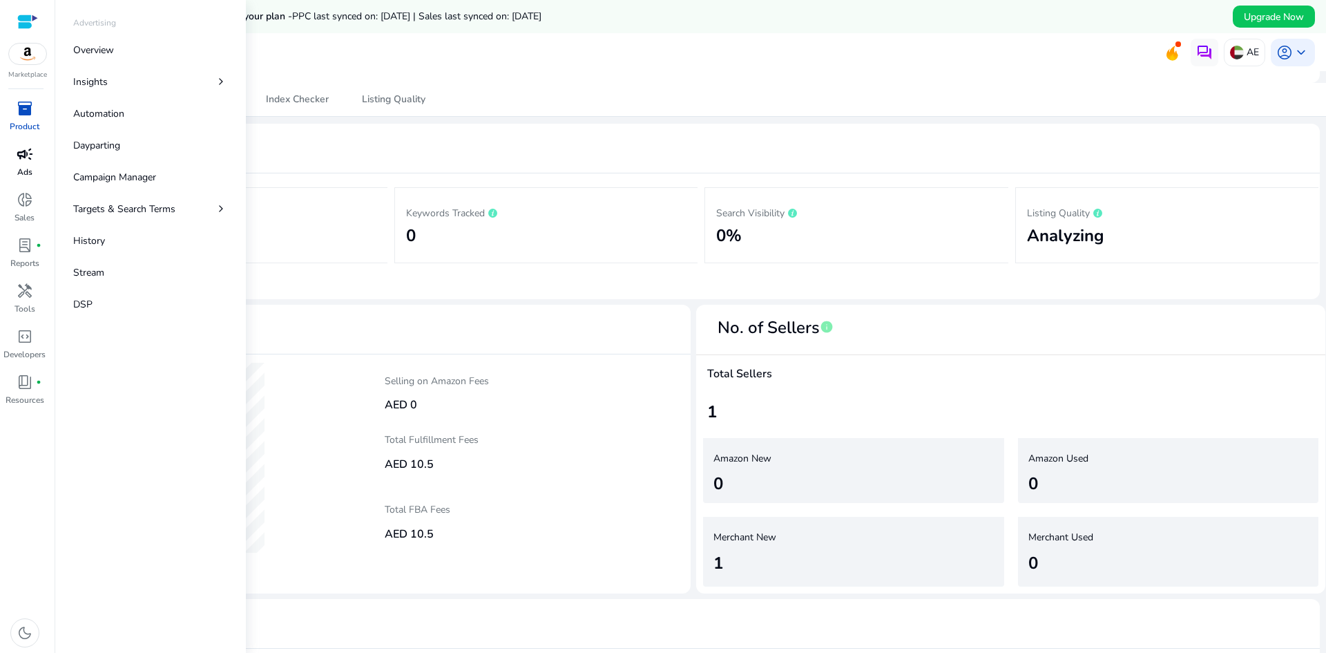
click at [36, 155] on div "campaign" at bounding box center [25, 154] width 39 height 22
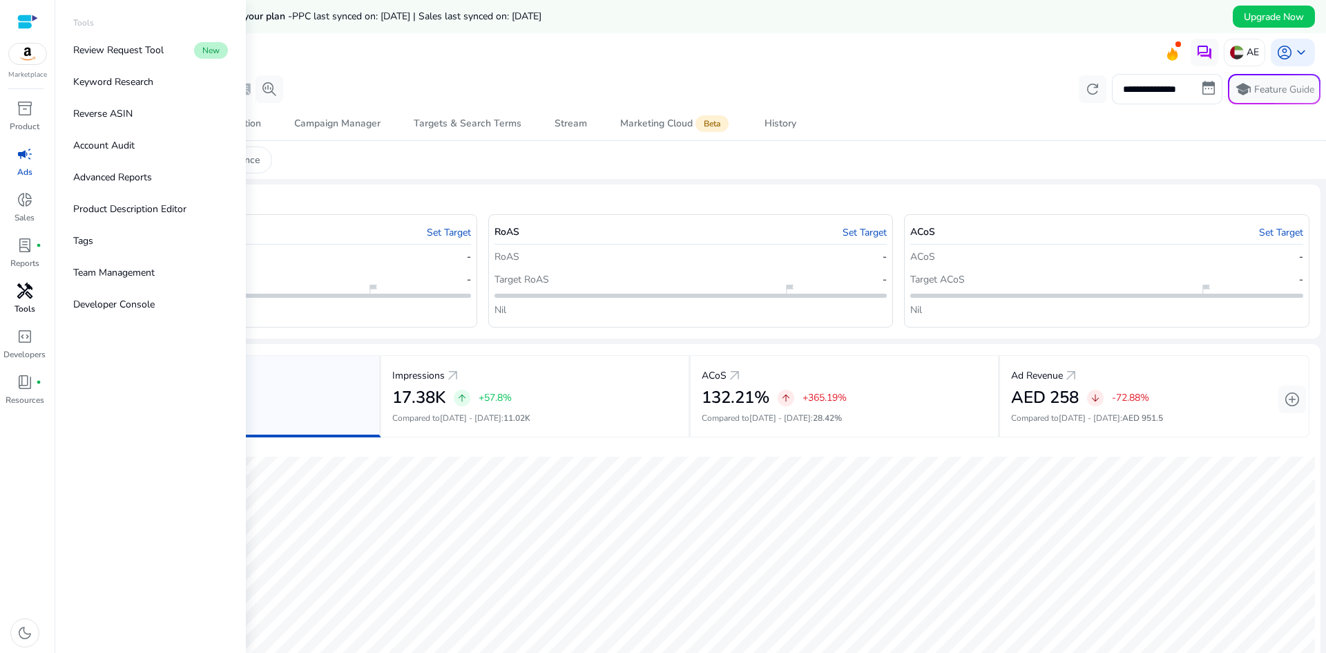
click at [39, 296] on div "handyman" at bounding box center [25, 291] width 39 height 22
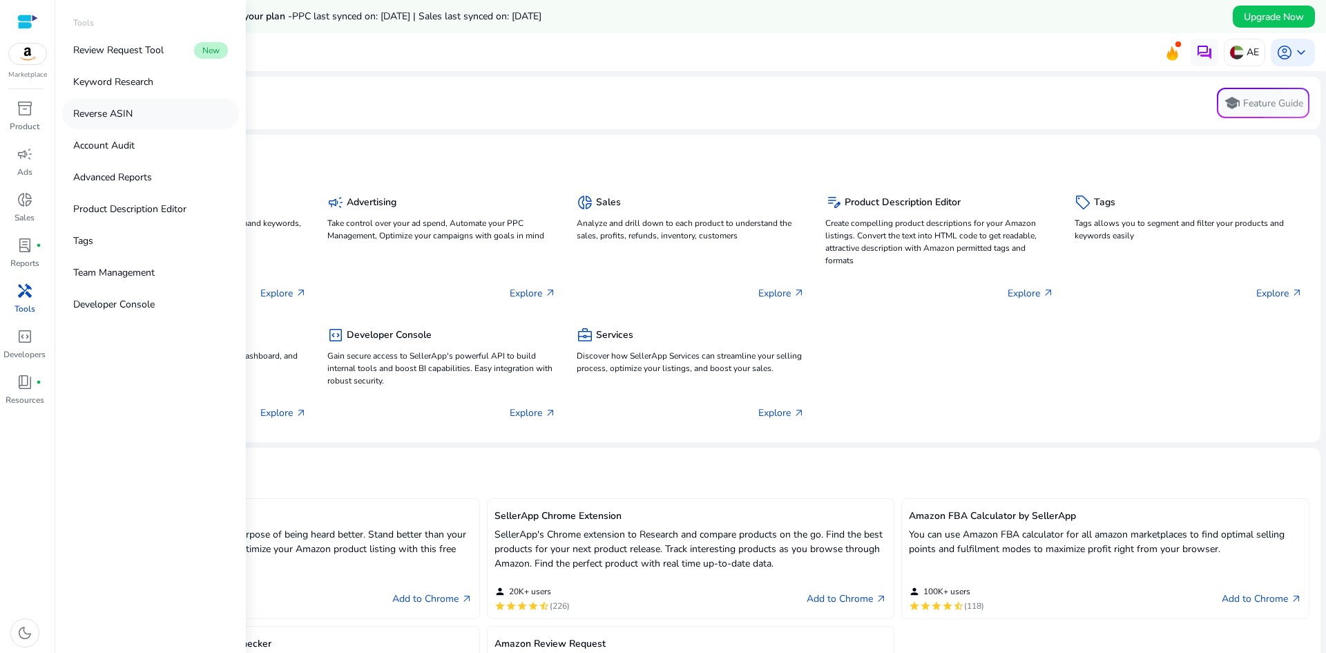
click at [141, 110] on link "Reverse ASIN" at bounding box center [150, 113] width 177 height 31
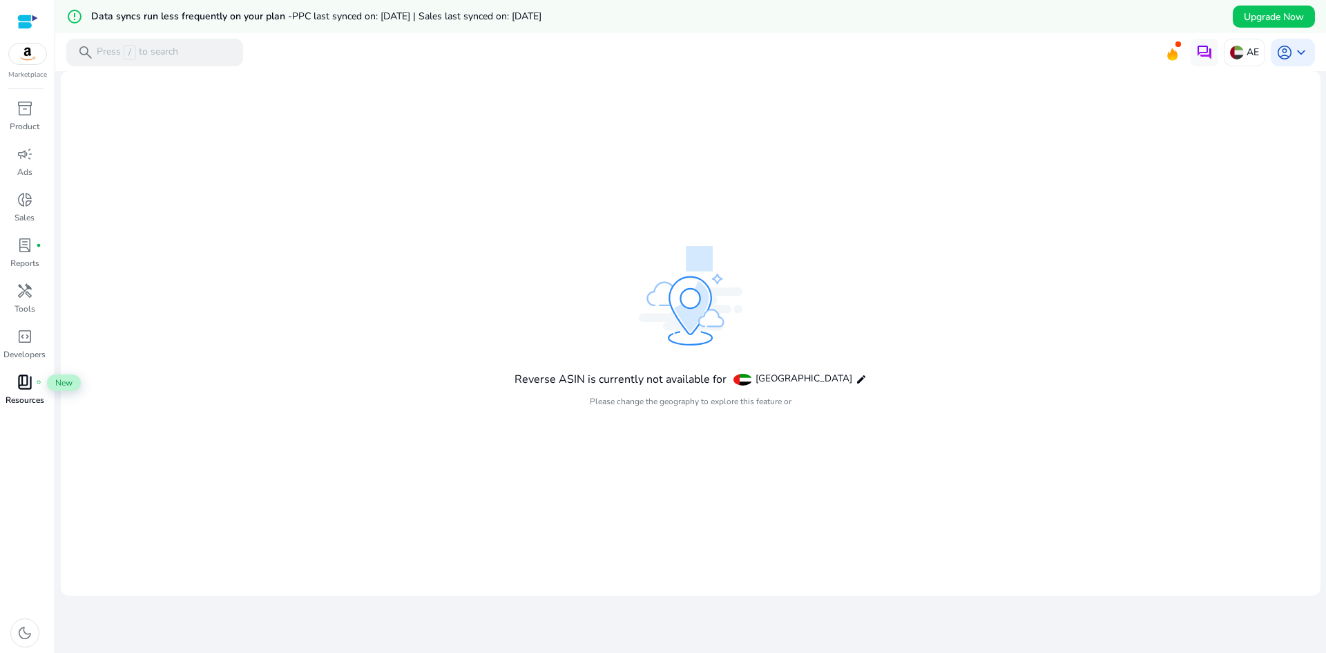
click at [28, 384] on span "book_4" at bounding box center [25, 382] width 17 height 17
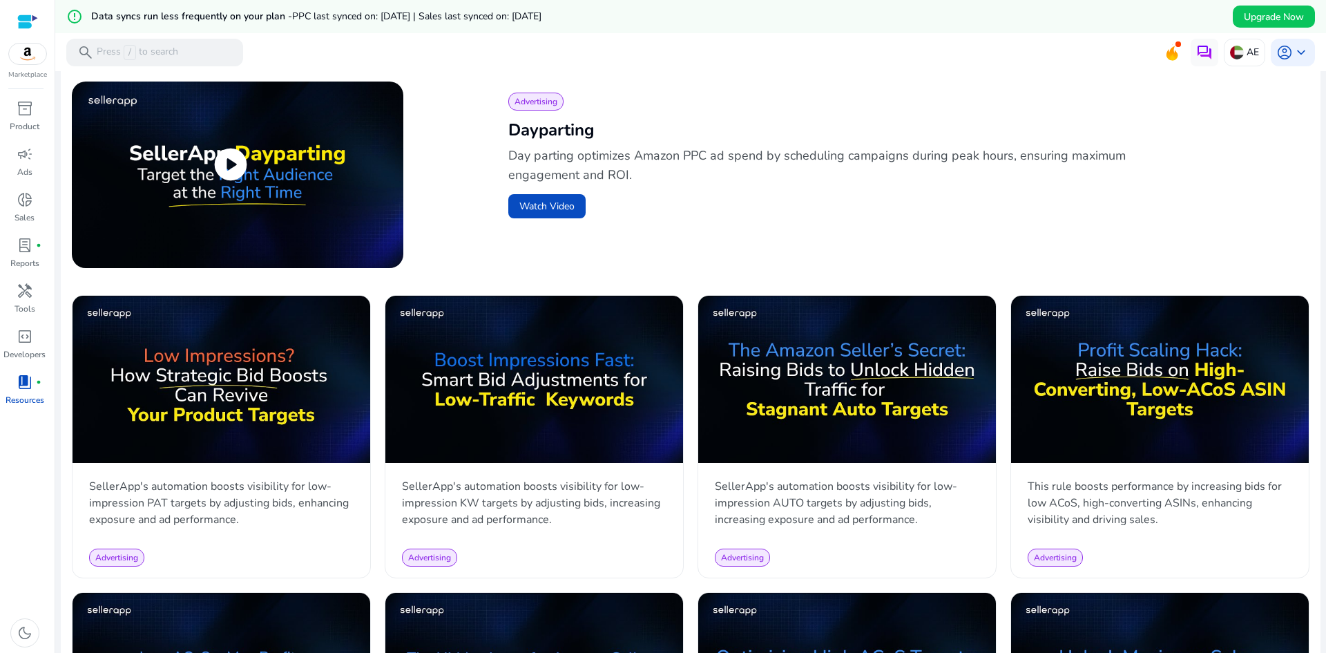
scroll to position [483, 0]
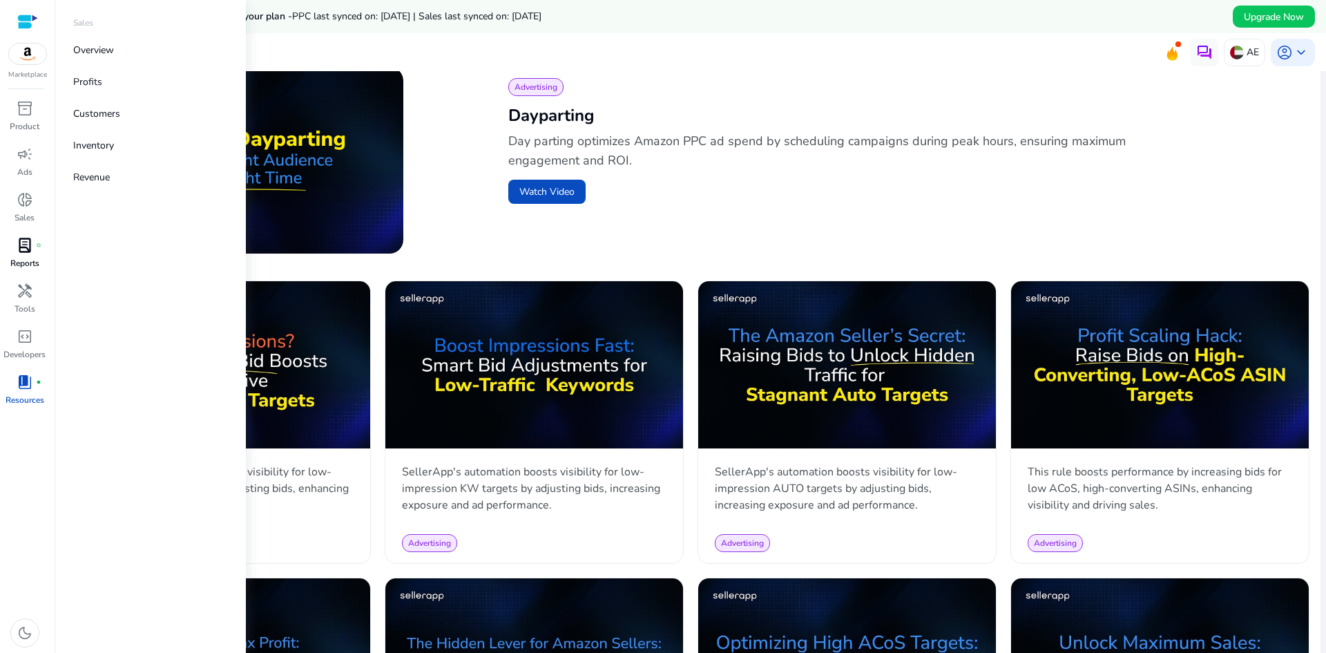
click at [23, 239] on span "lab_profile" at bounding box center [25, 245] width 17 height 17
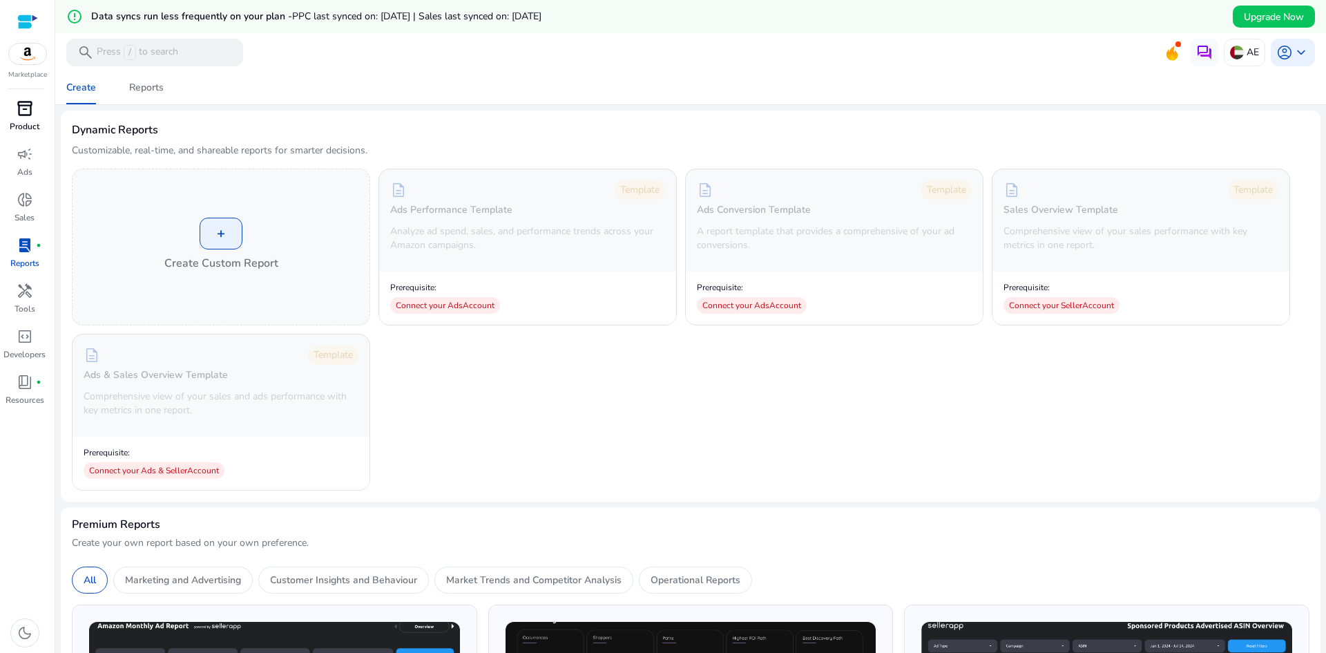
click at [32, 125] on p "Product" at bounding box center [25, 126] width 30 height 12
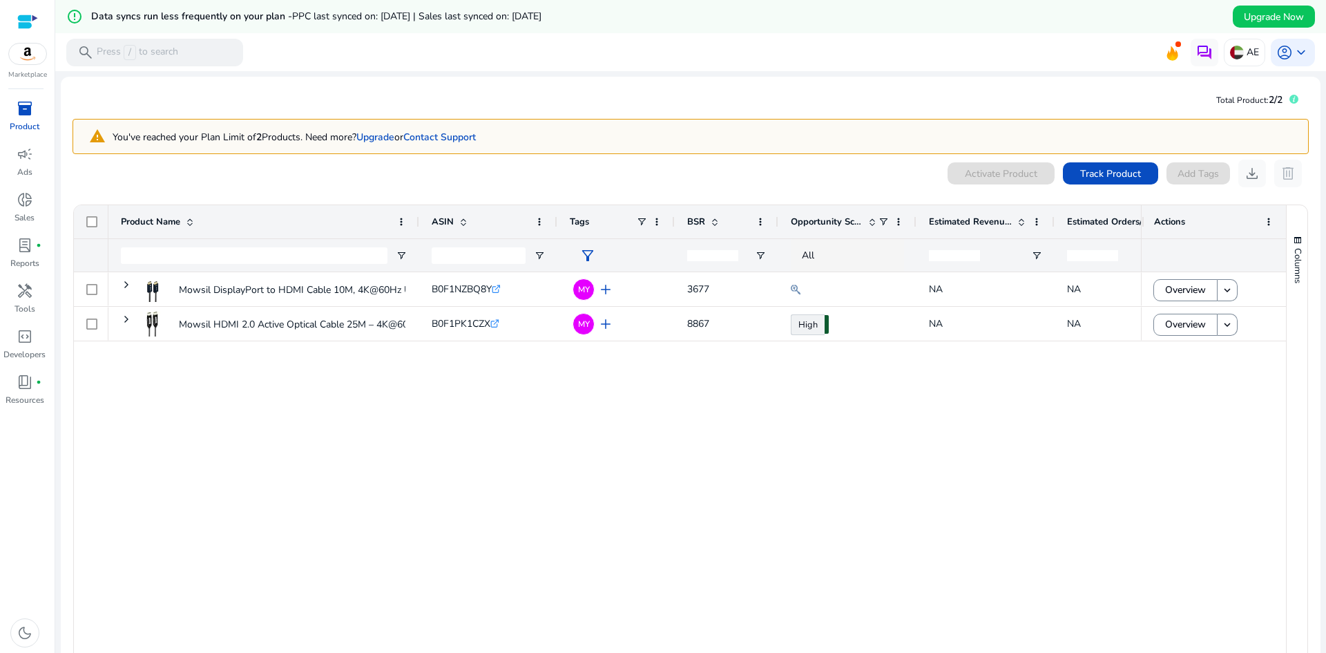
click at [558, 413] on div "Mowsil DisplayPort to HDMI Cable 10M, 4K@60Hz UHD, 1080p@120Hz,... B0F1NZBQ8Y .…" at bounding box center [624, 486] width 1033 height 429
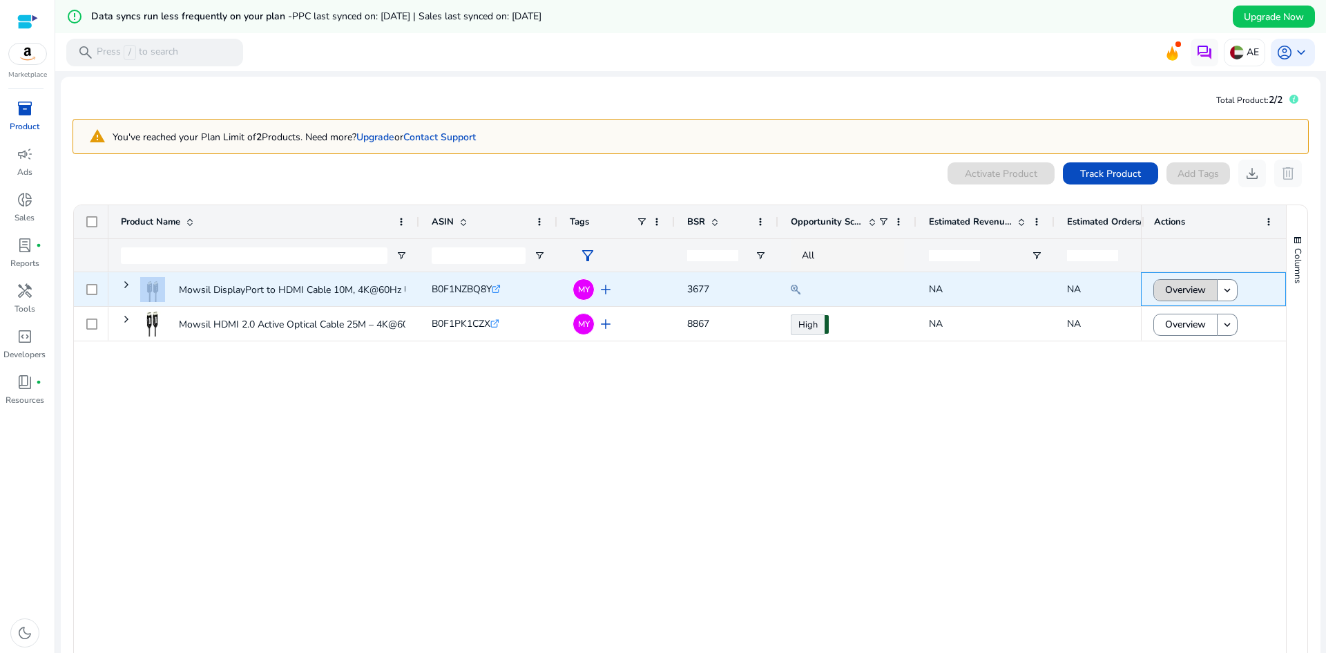
click at [1179, 292] on span "Overview" at bounding box center [1185, 290] width 41 height 28
click at [801, 289] on mat-icon at bounding box center [796, 289] width 10 height 17
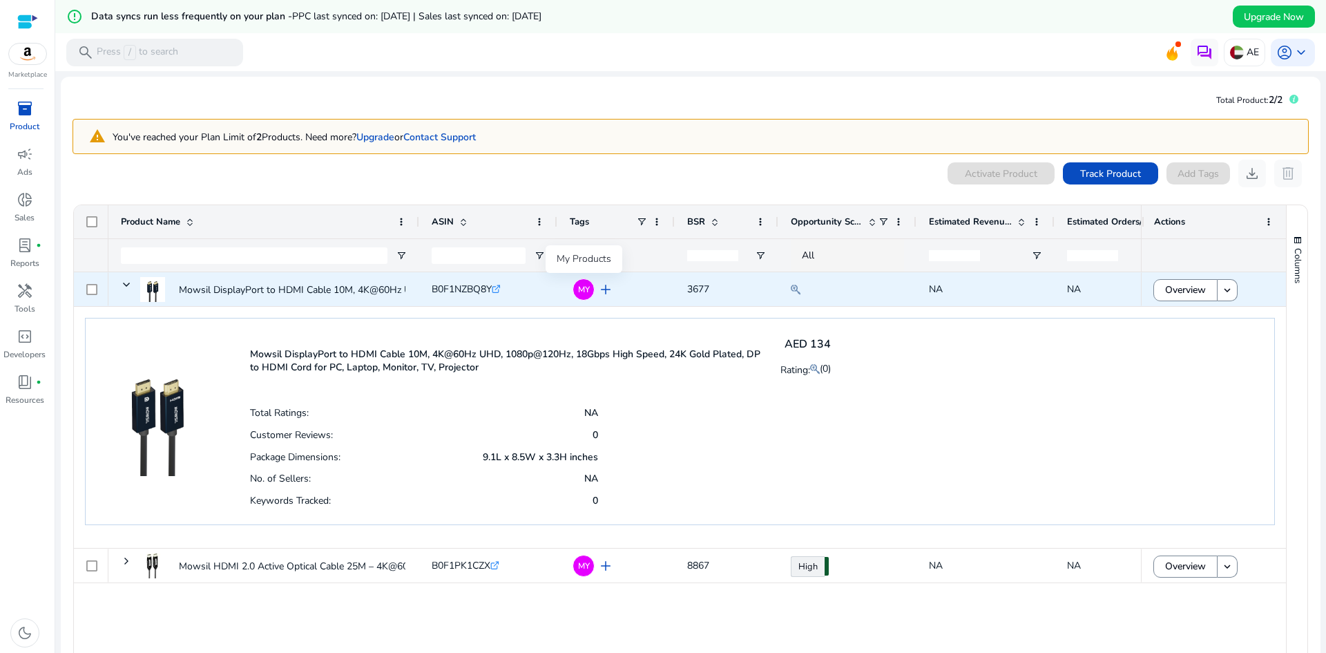
click at [581, 287] on span "MY" at bounding box center [584, 289] width 12 height 8
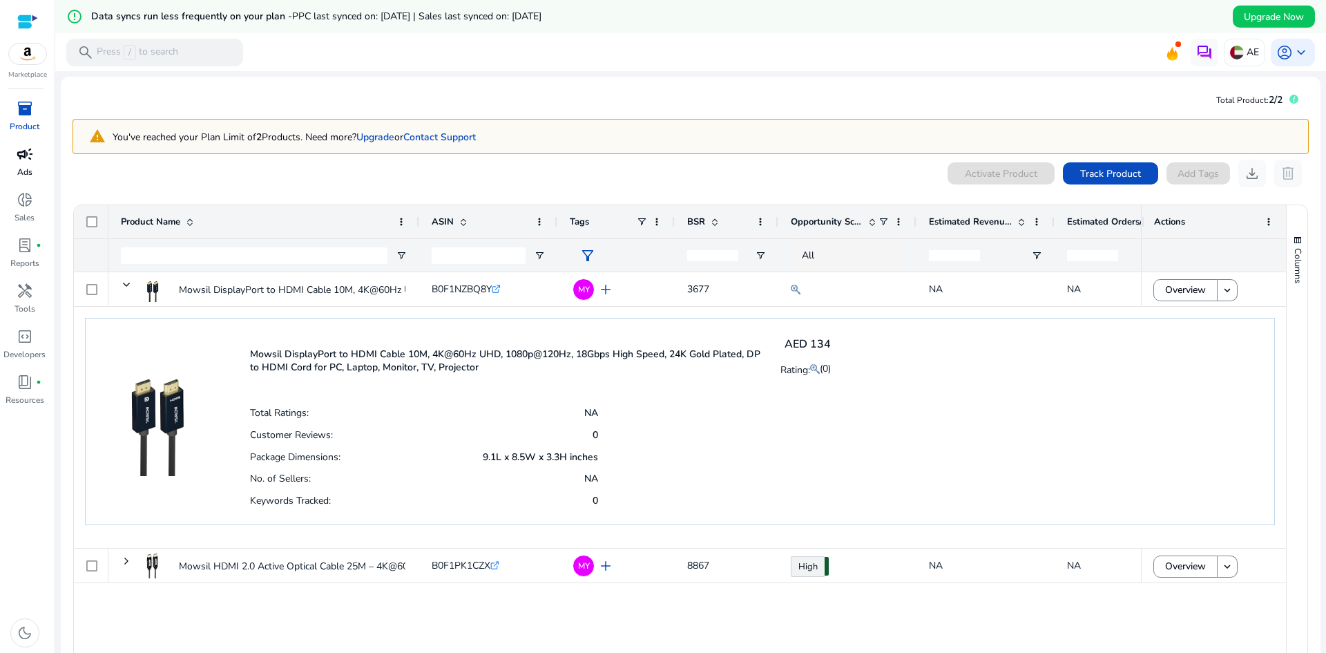
click at [20, 159] on span "campaign" at bounding box center [25, 154] width 17 height 17
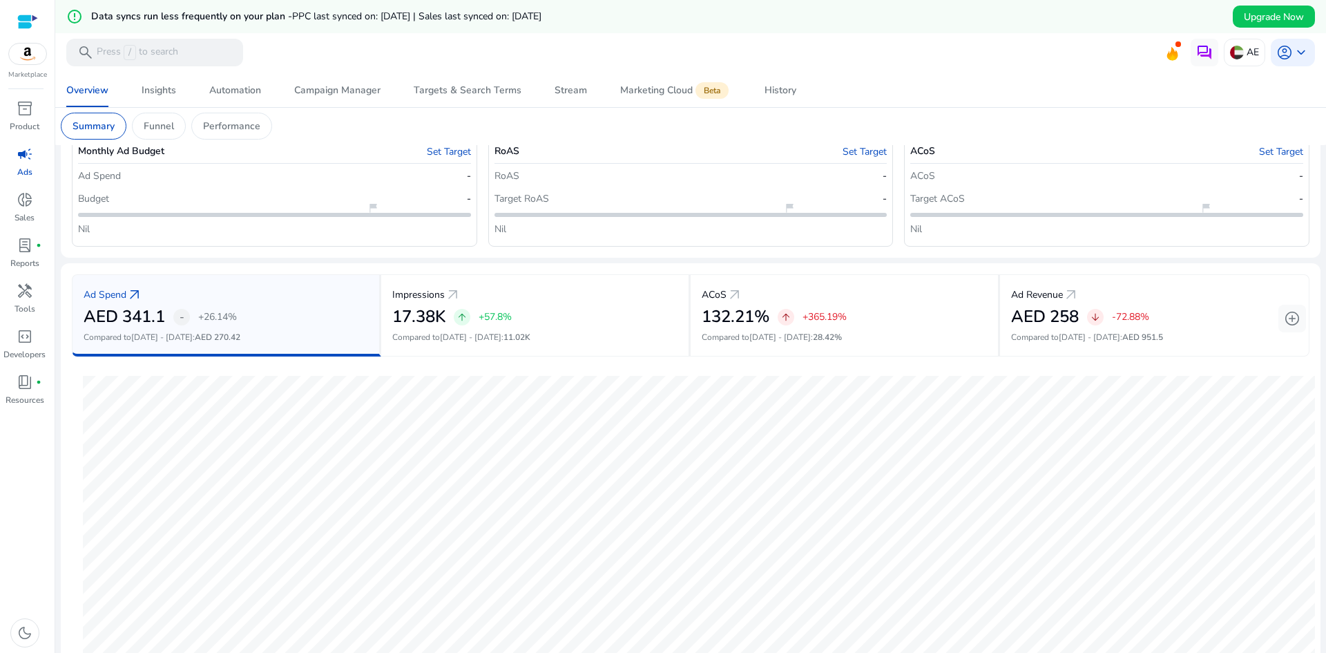
scroll to position [207, 0]
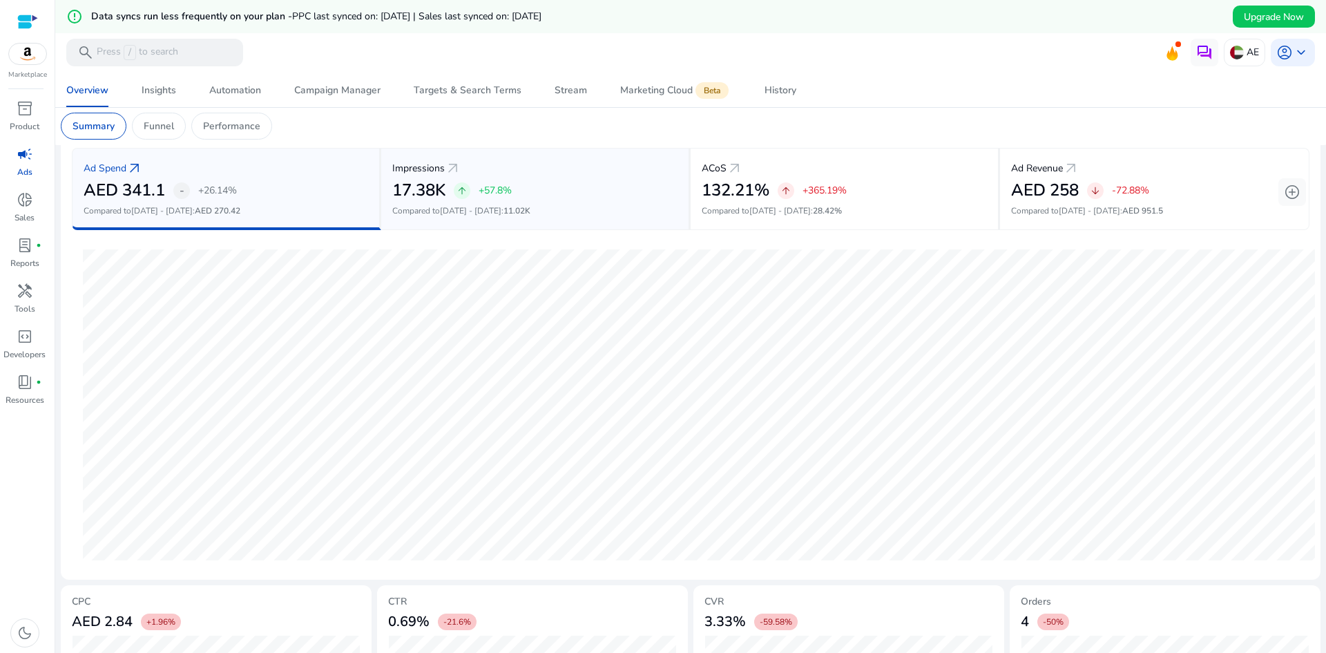
click at [535, 210] on p "Compared to [DATE] - [DATE] : 11.02K" at bounding box center [534, 210] width 285 height 12
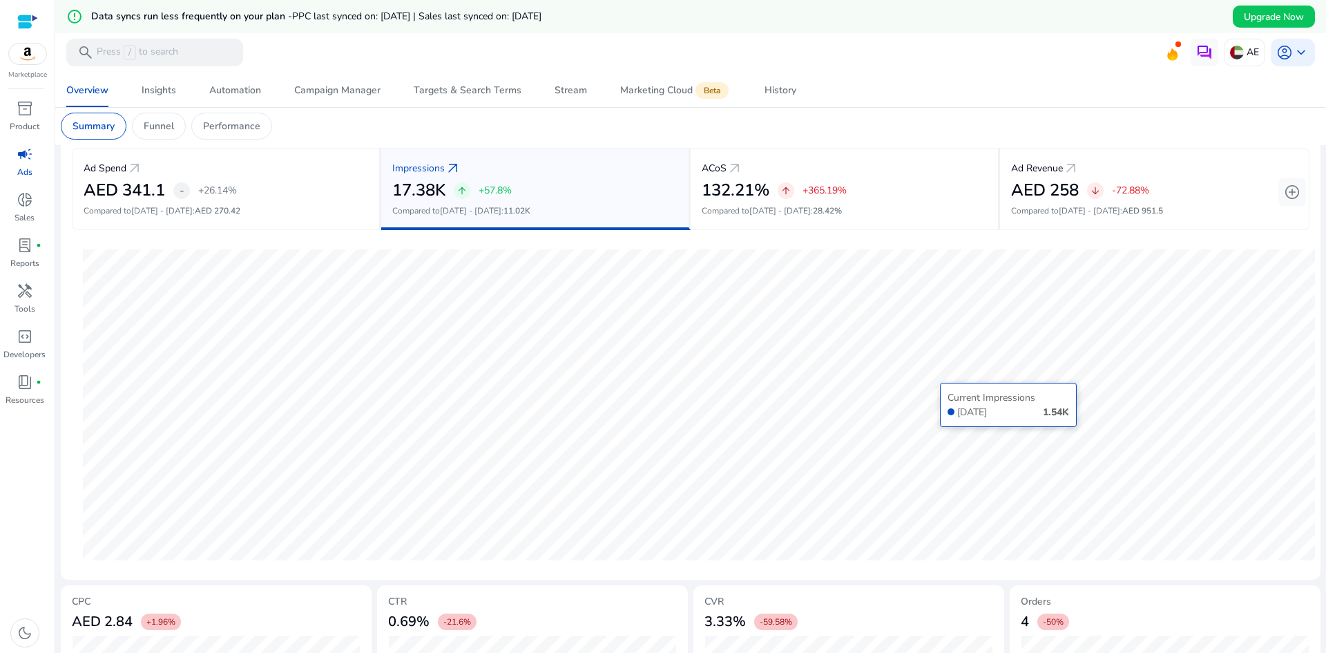
scroll to position [327, 0]
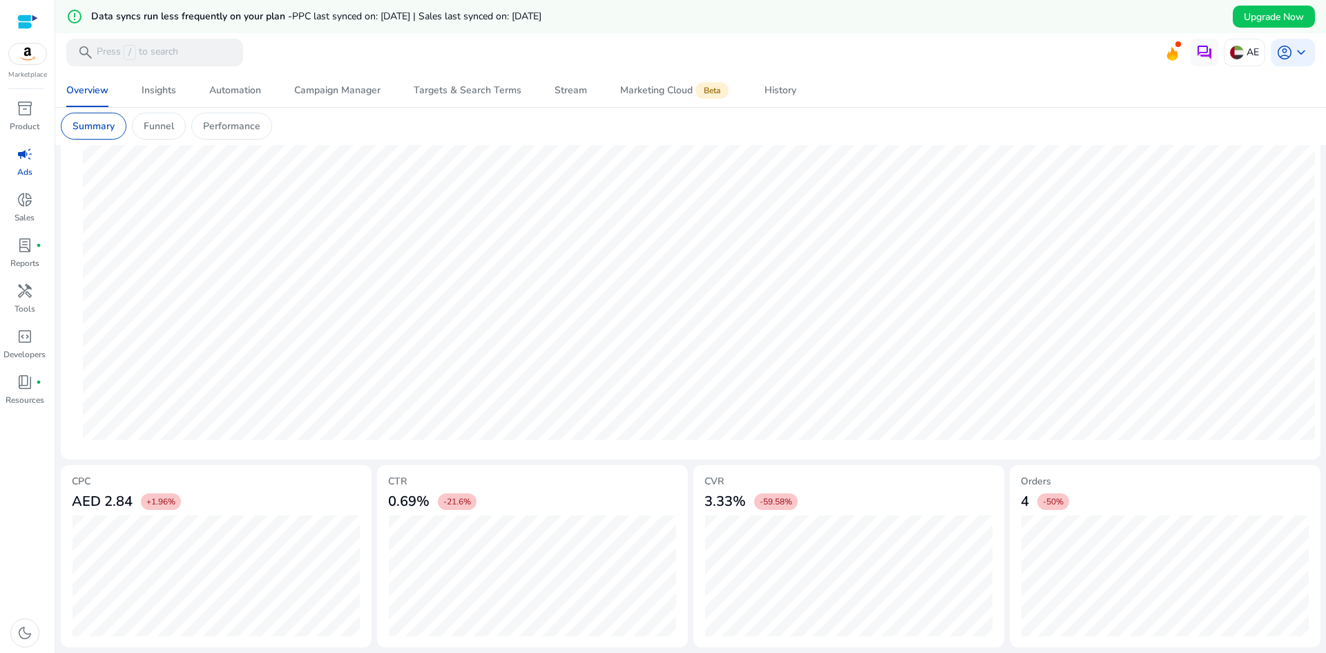
click at [773, 499] on span "-59.58%" at bounding box center [776, 501] width 32 height 11
click at [649, 77] on span "Marketing Cloud Beta" at bounding box center [675, 90] width 111 height 33
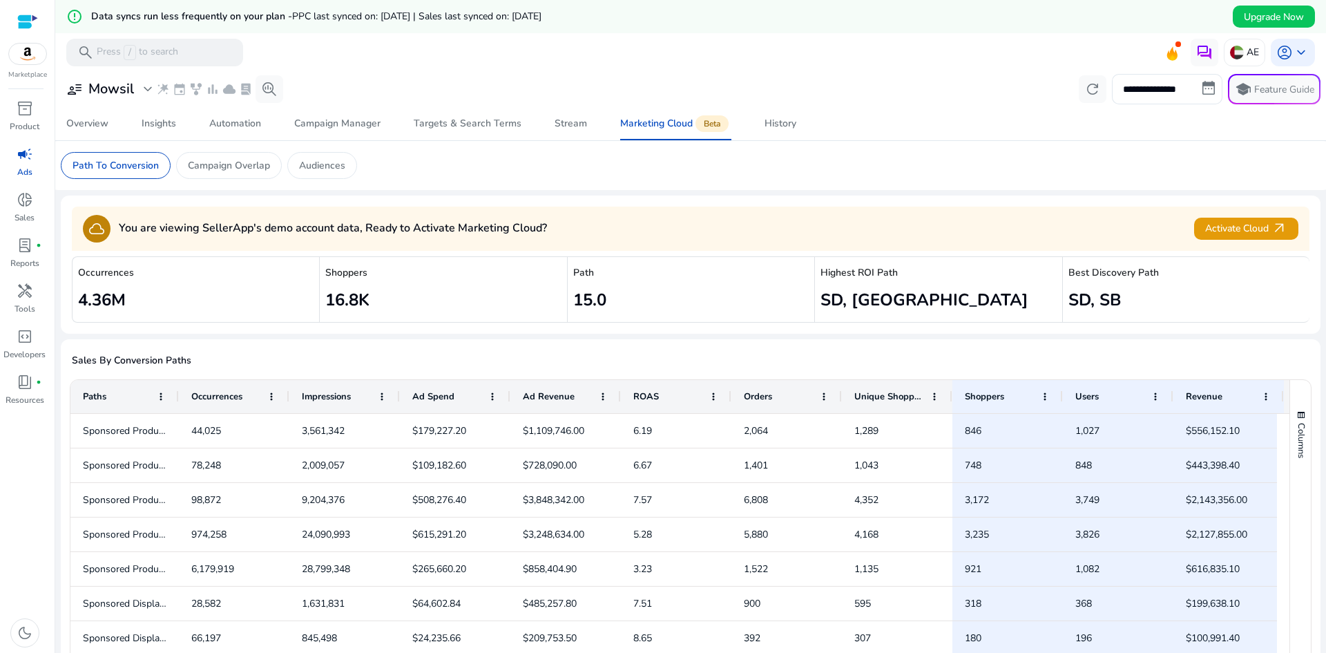
click at [119, 307] on h2 "4.36M" at bounding box center [196, 300] width 236 height 20
click at [224, 308] on h2 "4.36M" at bounding box center [196, 300] width 236 height 20
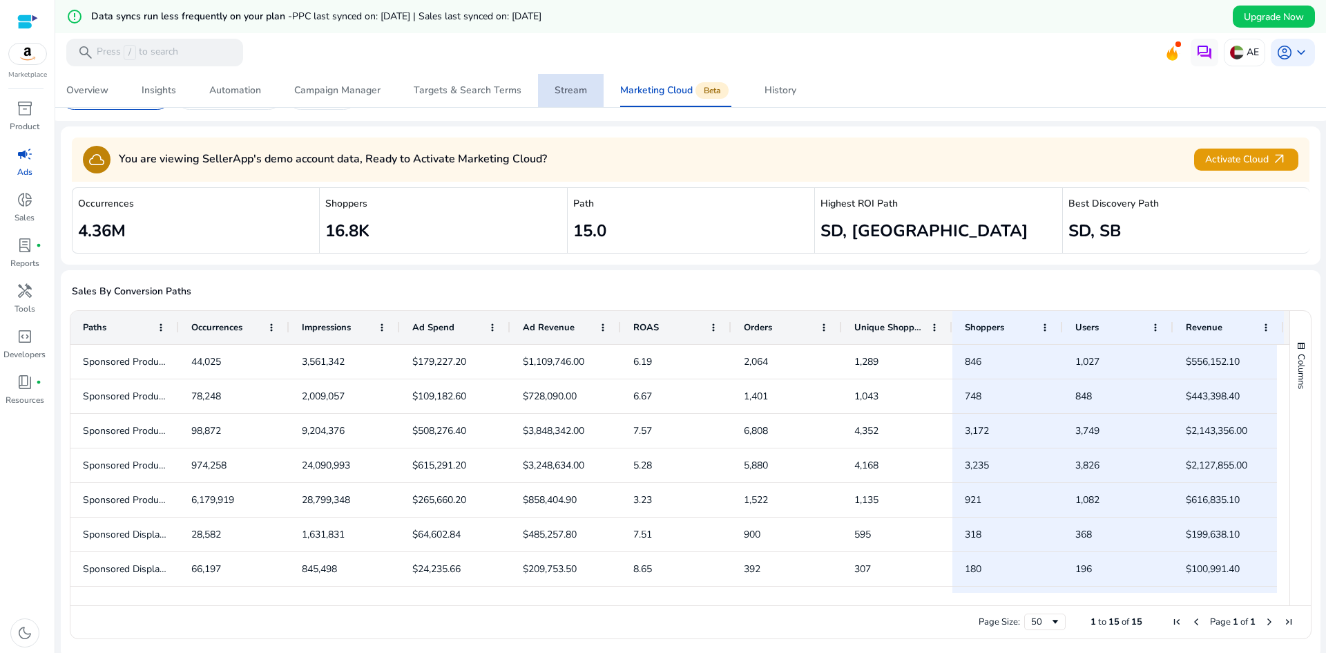
click at [573, 81] on span "Stream" at bounding box center [571, 90] width 32 height 33
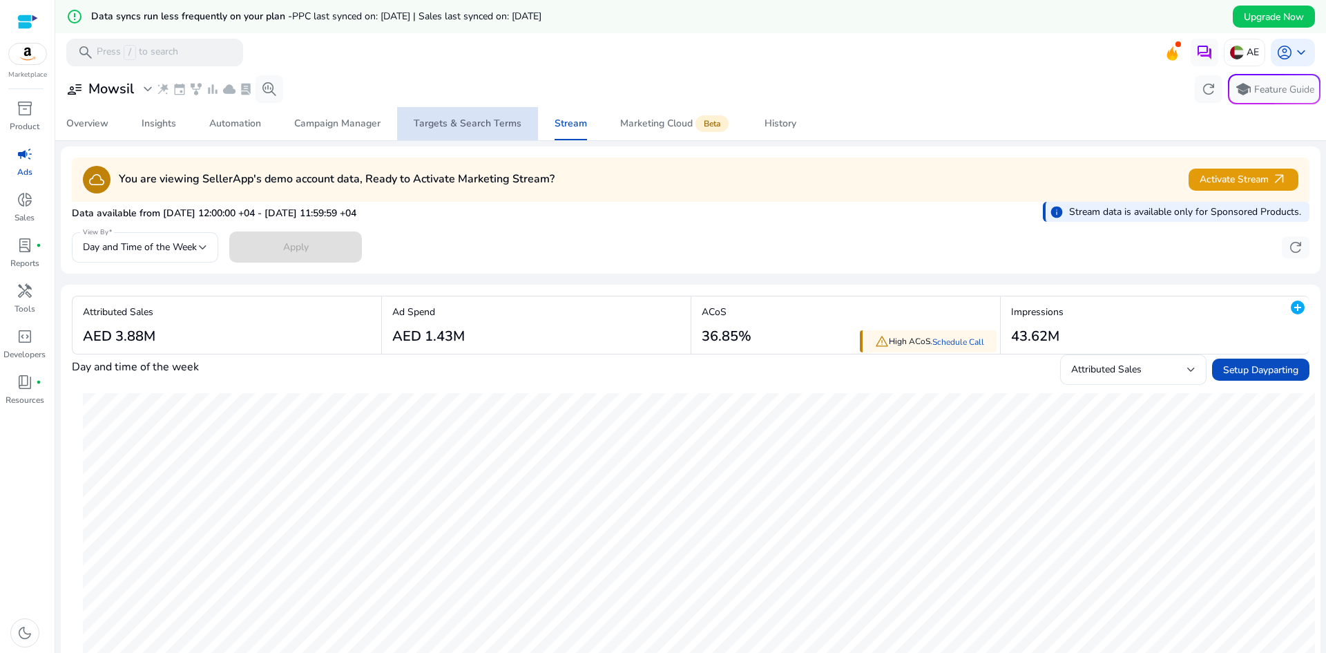
click at [488, 119] on div "Targets & Search Terms" at bounding box center [468, 124] width 108 height 10
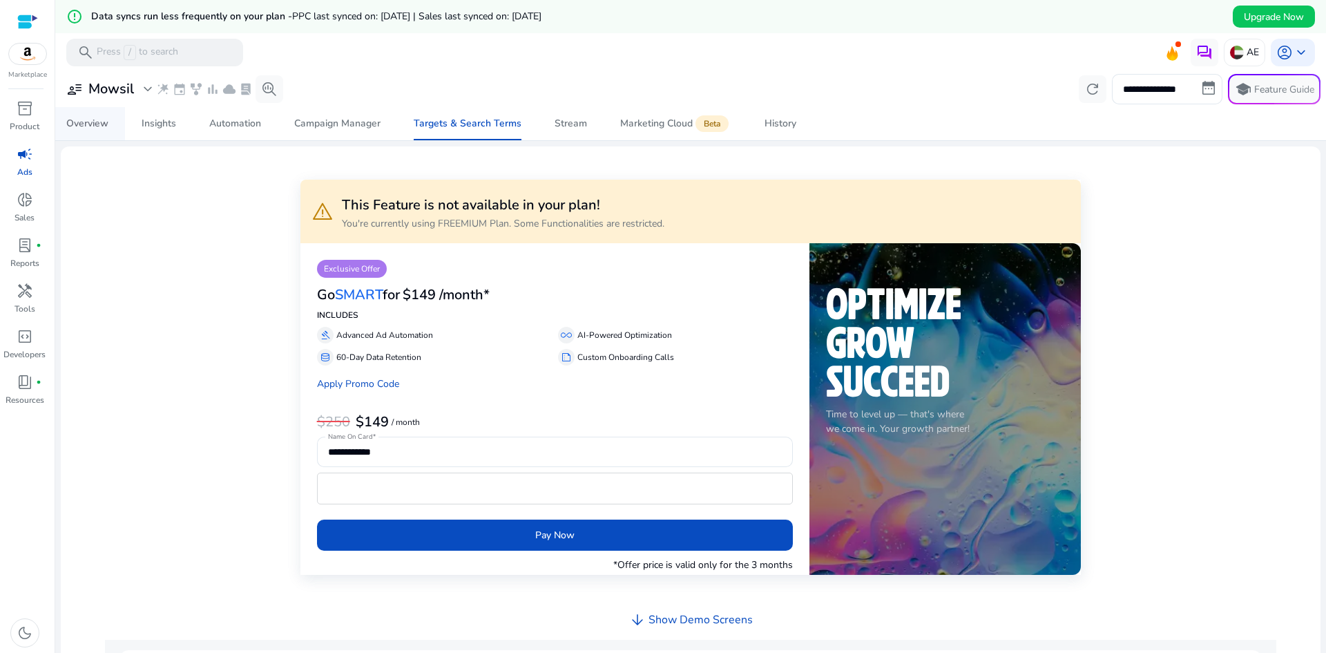
click at [61, 124] on link "Overview" at bounding box center [87, 123] width 75 height 33
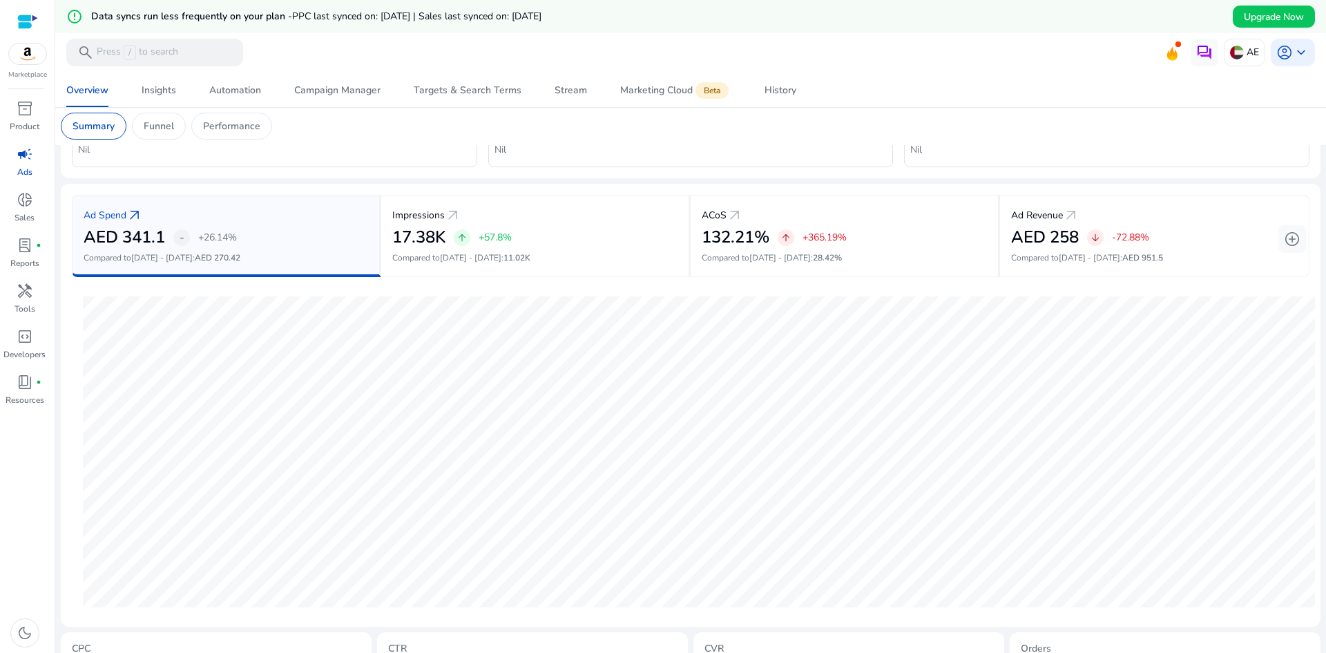
scroll to position [276, 0]
